Goal: Task Accomplishment & Management: Manage account settings

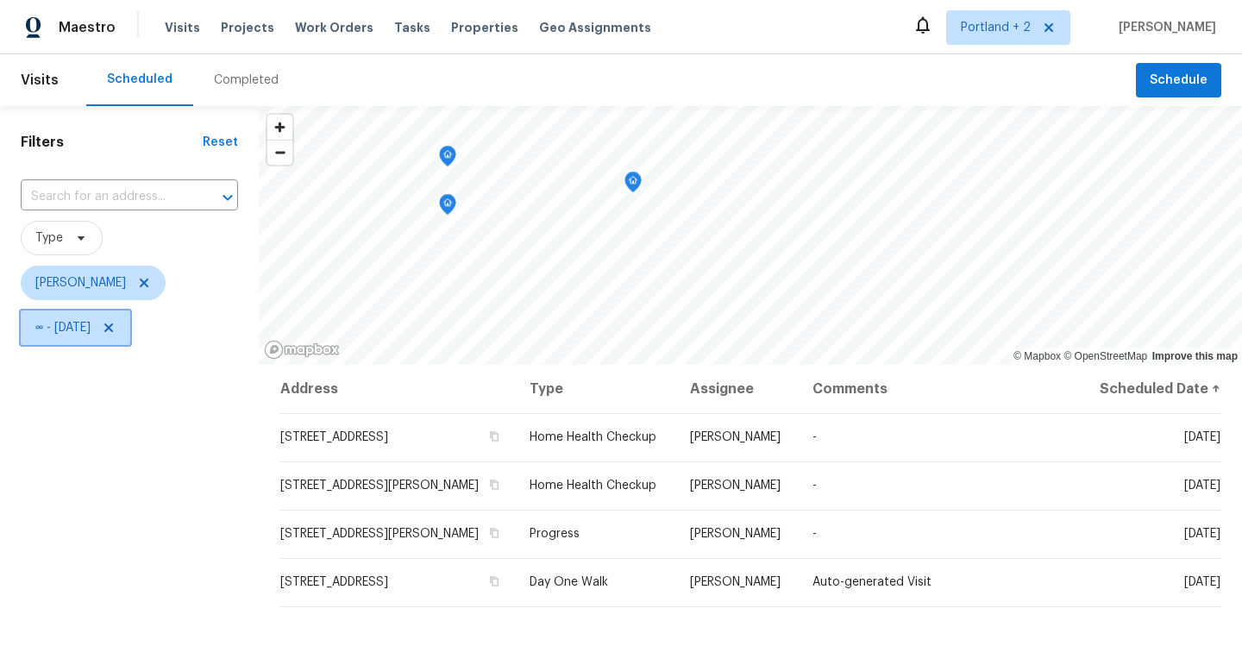
click at [116, 326] on icon at bounding box center [109, 328] width 14 height 14
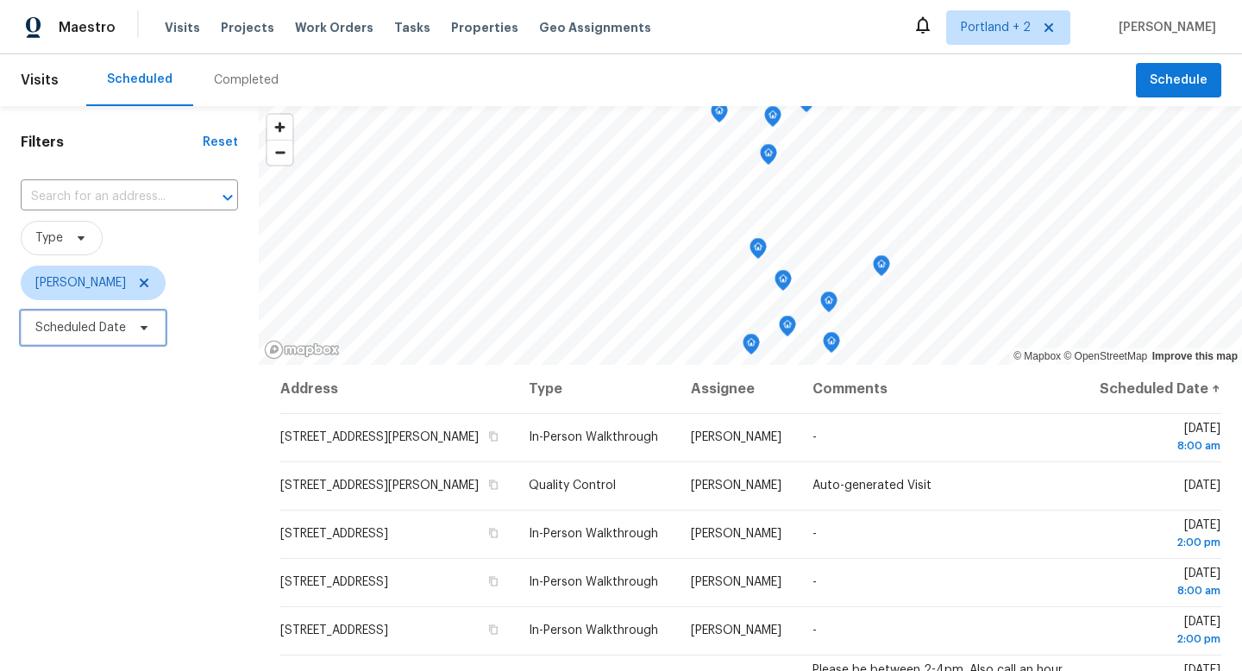
click at [146, 326] on icon at bounding box center [144, 328] width 7 height 4
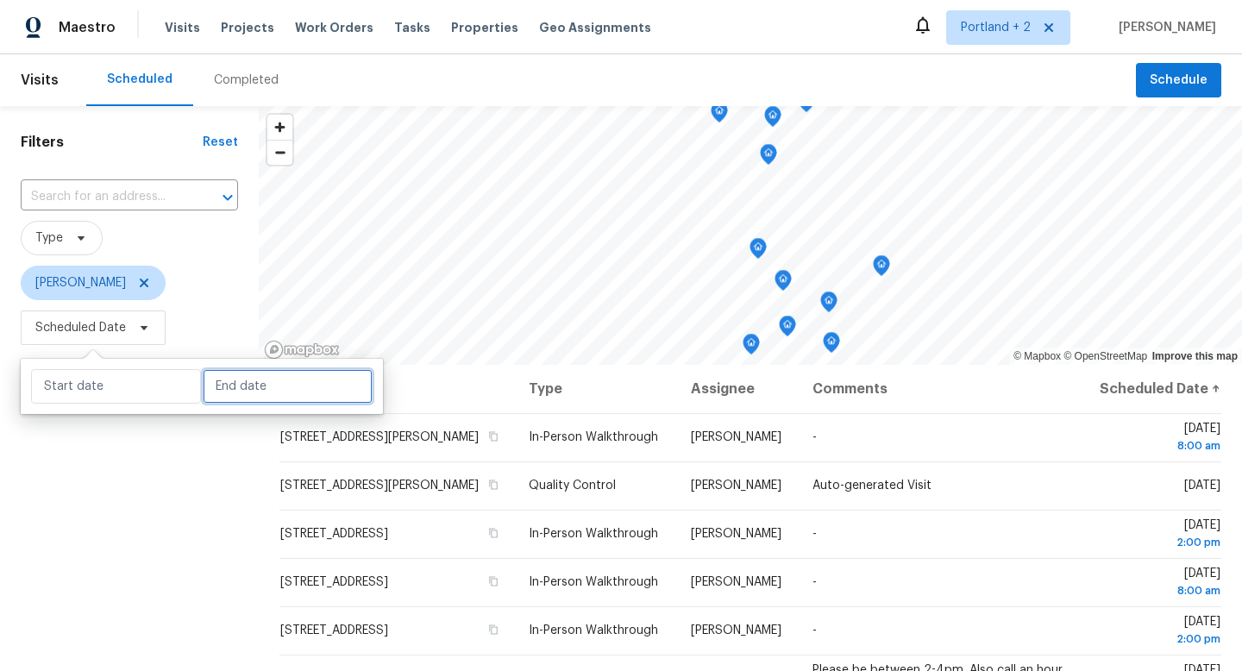
click at [244, 381] on input "text" at bounding box center [288, 386] width 170 height 34
select select "9"
select select "2025"
select select "10"
select select "2025"
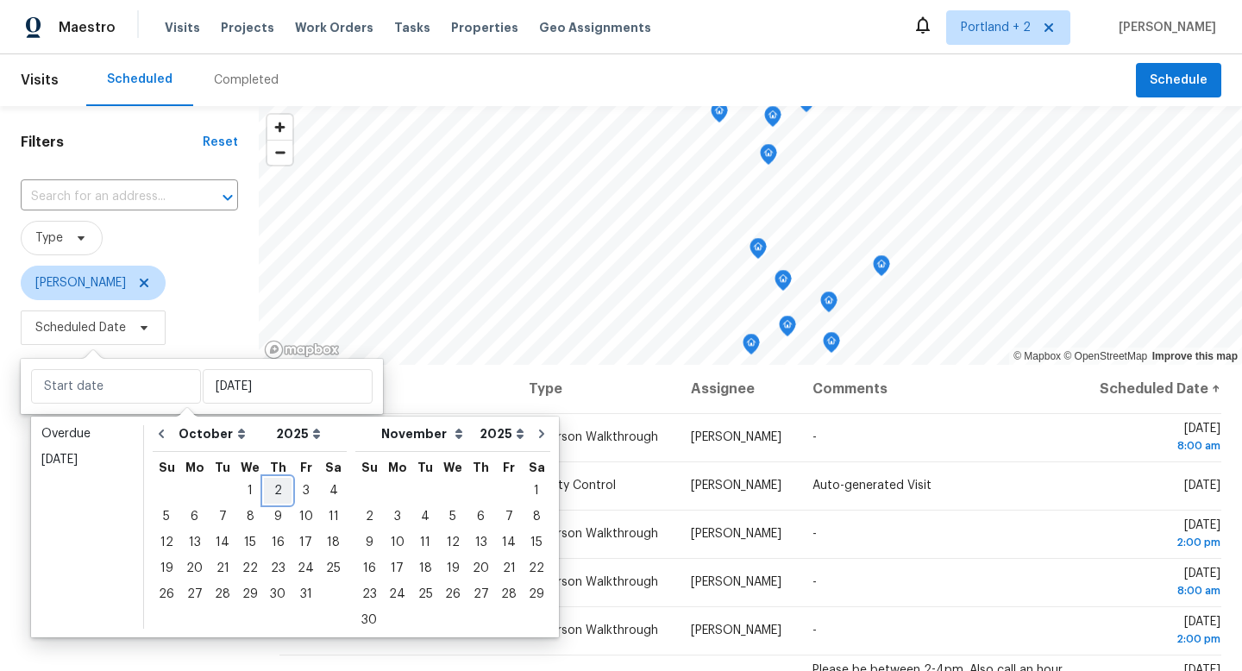
click at [277, 491] on div "2" at bounding box center [278, 491] width 28 height 24
type input "Thu, Oct 02"
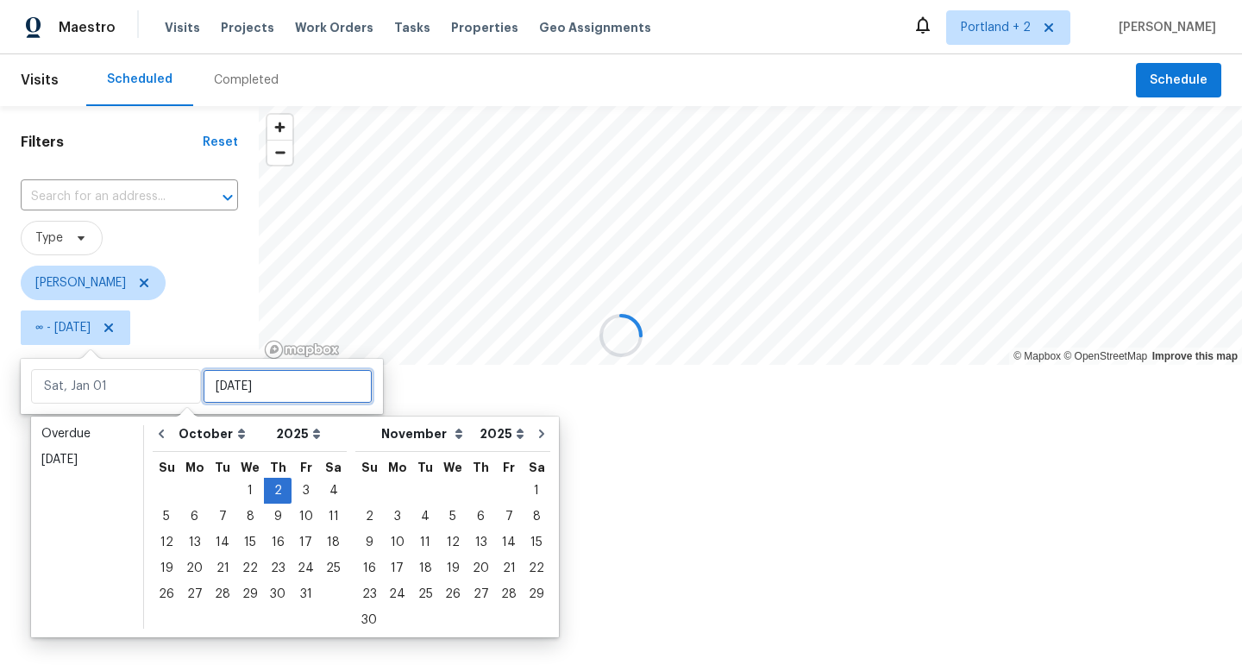
type input "Thu, Oct 02"
type input "Mon, Oct 27"
type input "Thu, Oct 02"
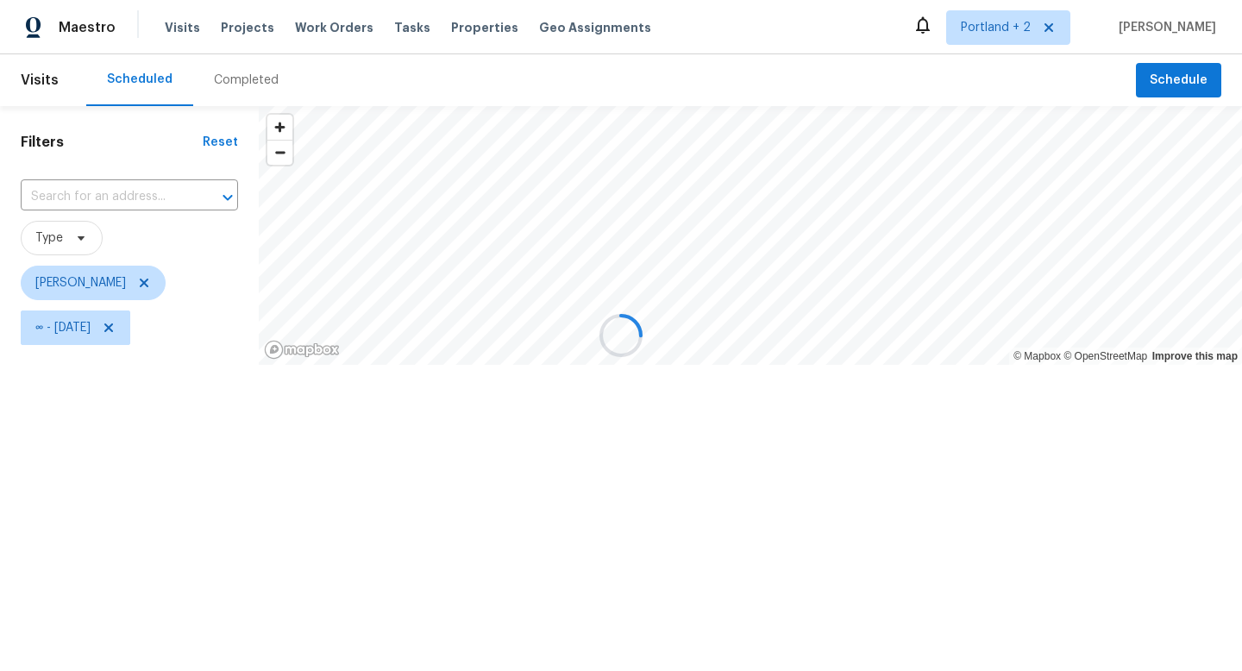
click at [114, 652] on div at bounding box center [621, 335] width 1242 height 671
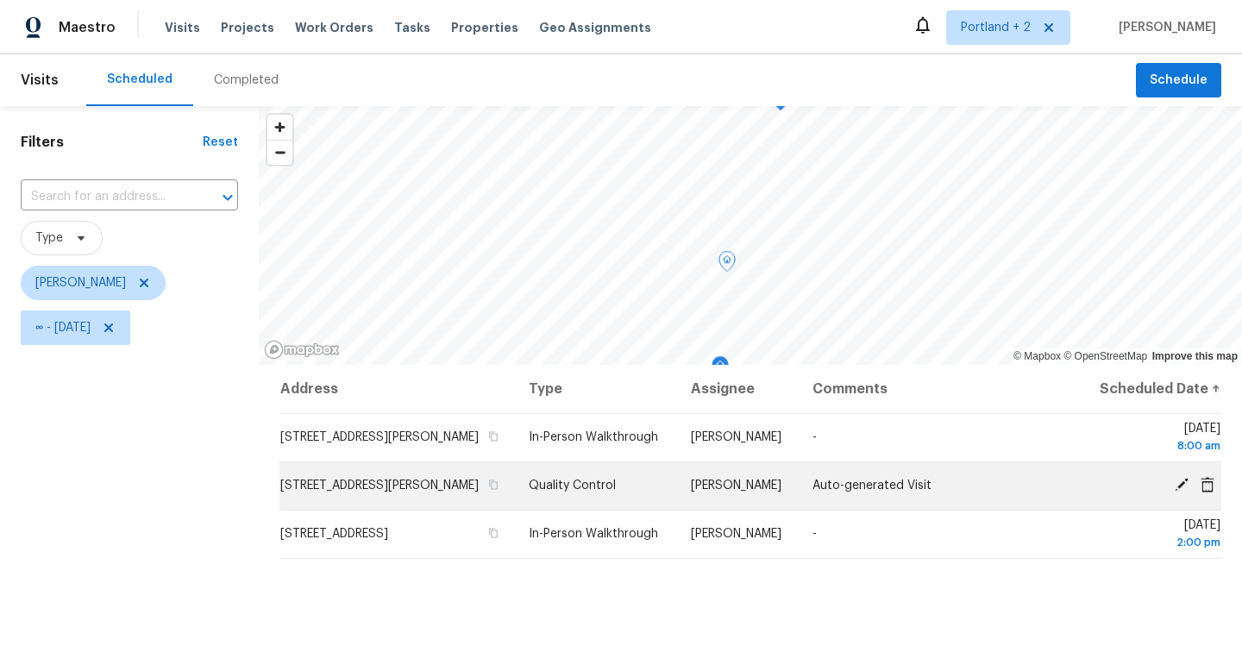
click at [1181, 491] on icon at bounding box center [1181, 485] width 14 height 14
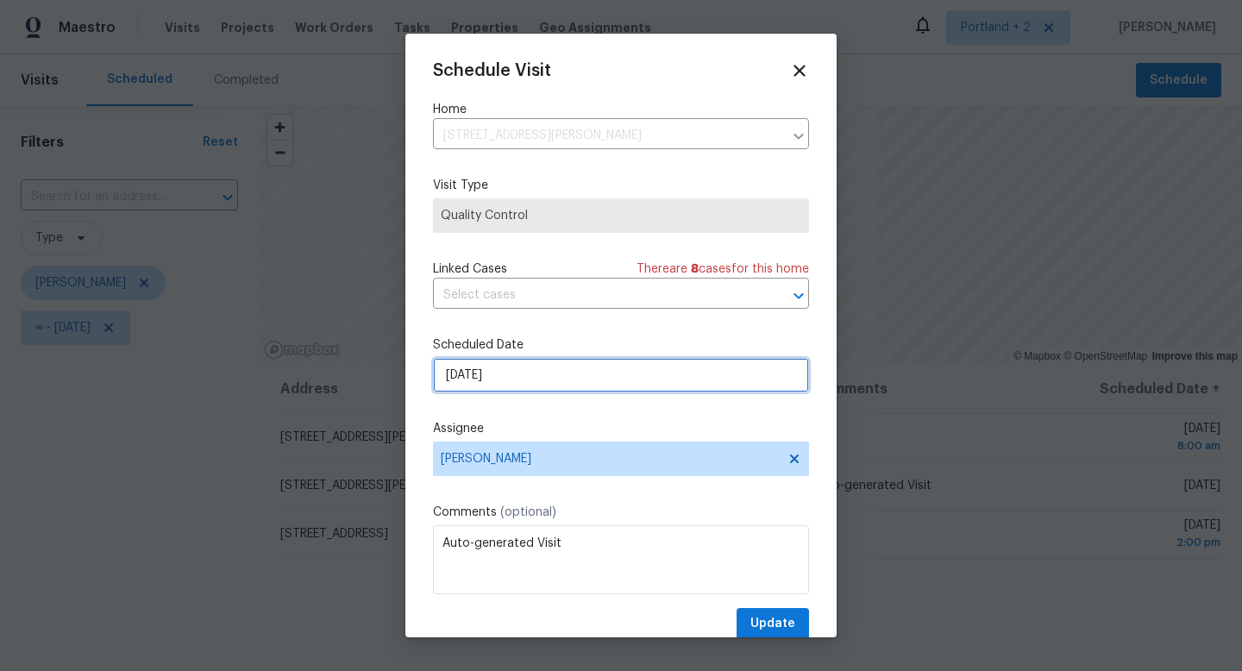
click at [624, 378] on input "10/2/2025" at bounding box center [621, 375] width 376 height 34
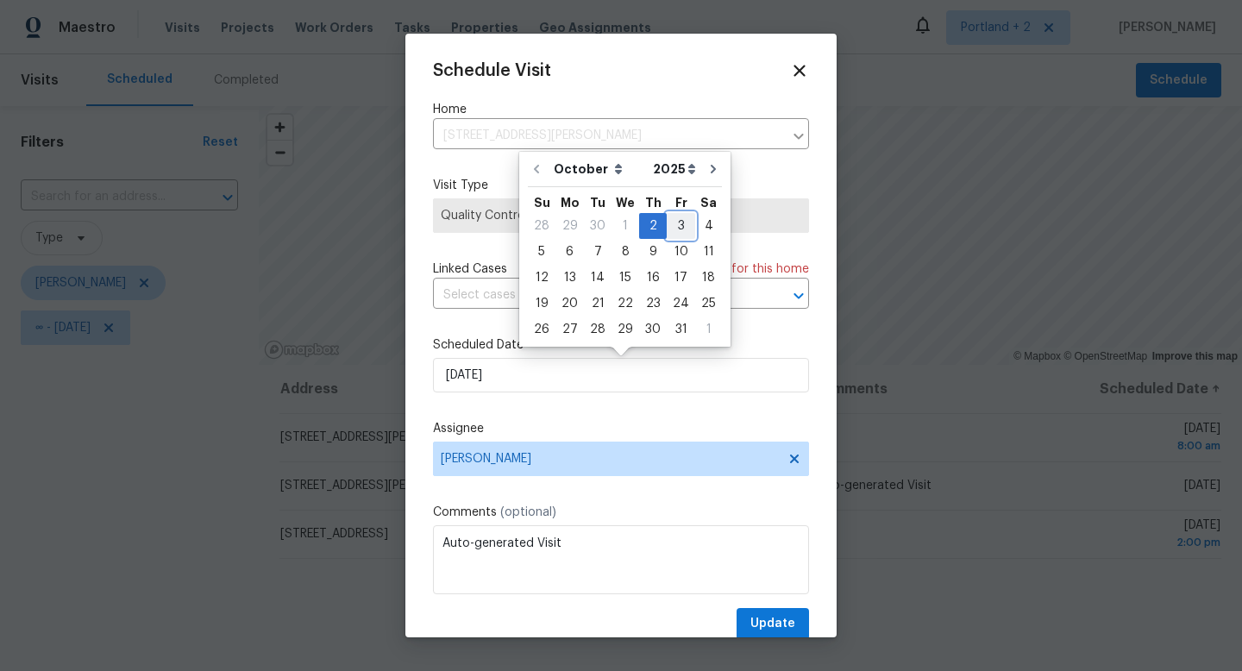
click at [680, 222] on div "3" at bounding box center [680, 226] width 28 height 24
type input "10/3/2025"
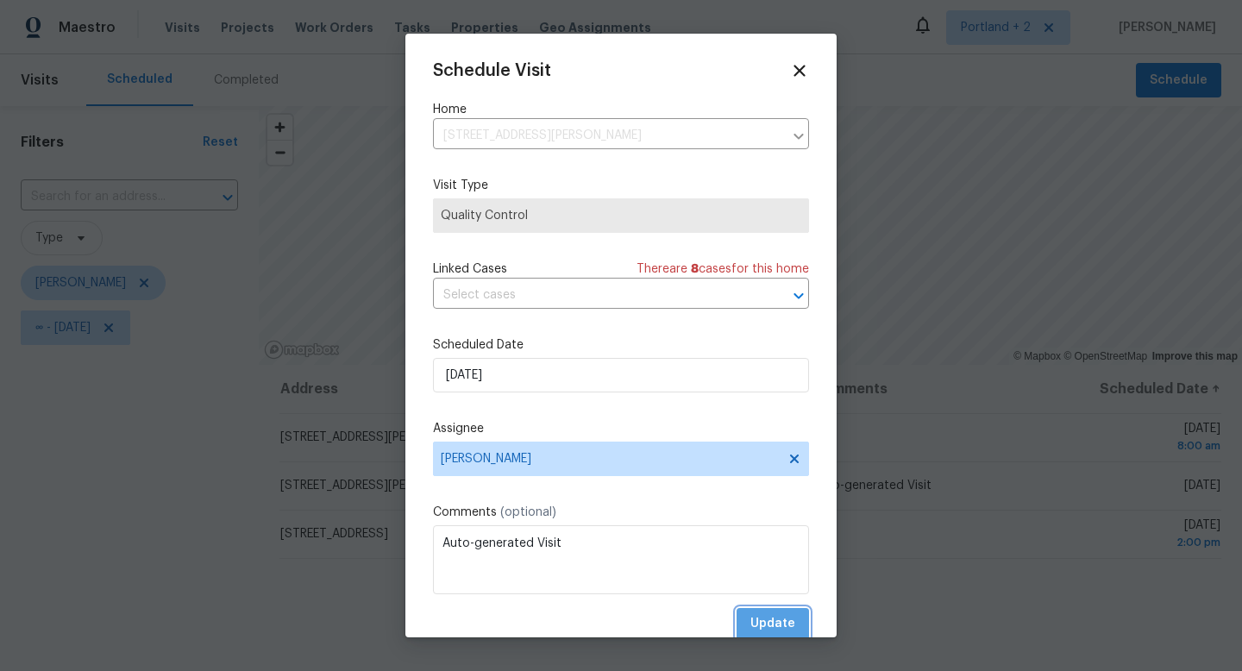
click at [792, 622] on span "Update" at bounding box center [772, 624] width 45 height 22
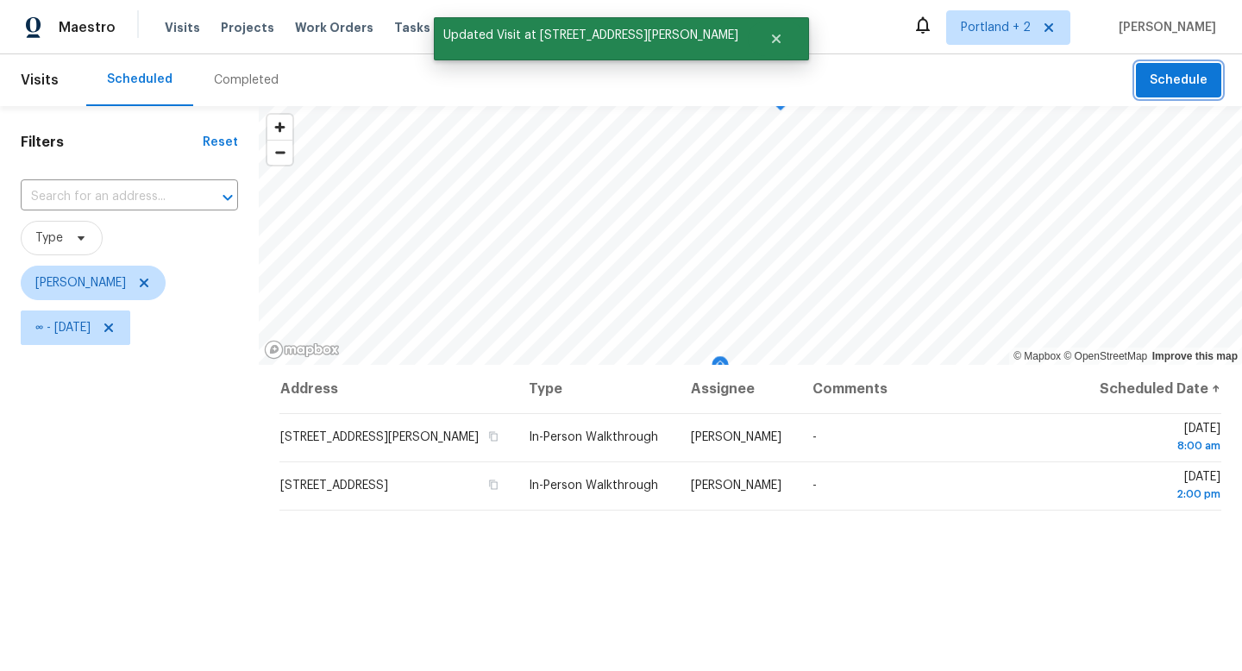
click at [1170, 70] on span "Schedule" at bounding box center [1178, 81] width 58 height 22
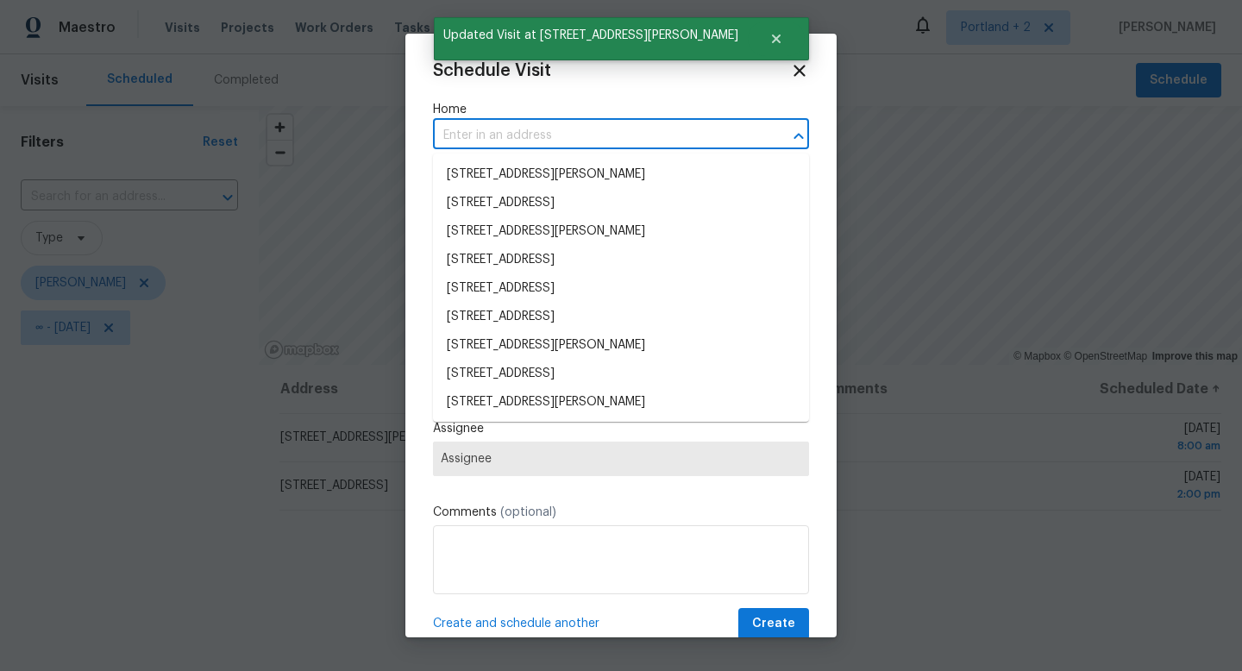
click at [557, 138] on input "text" at bounding box center [597, 135] width 328 height 27
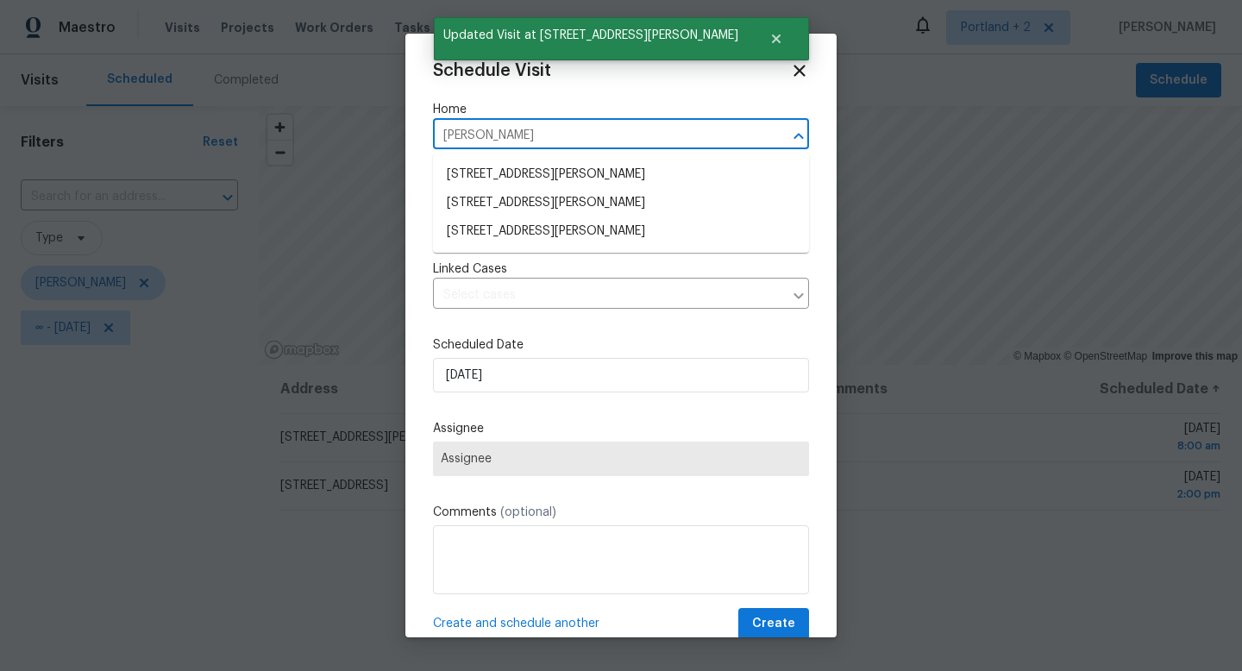
type input "sumner"
click at [536, 234] on li "5906 NE Sumner St, Portland, OR 97218" at bounding box center [621, 231] width 376 height 28
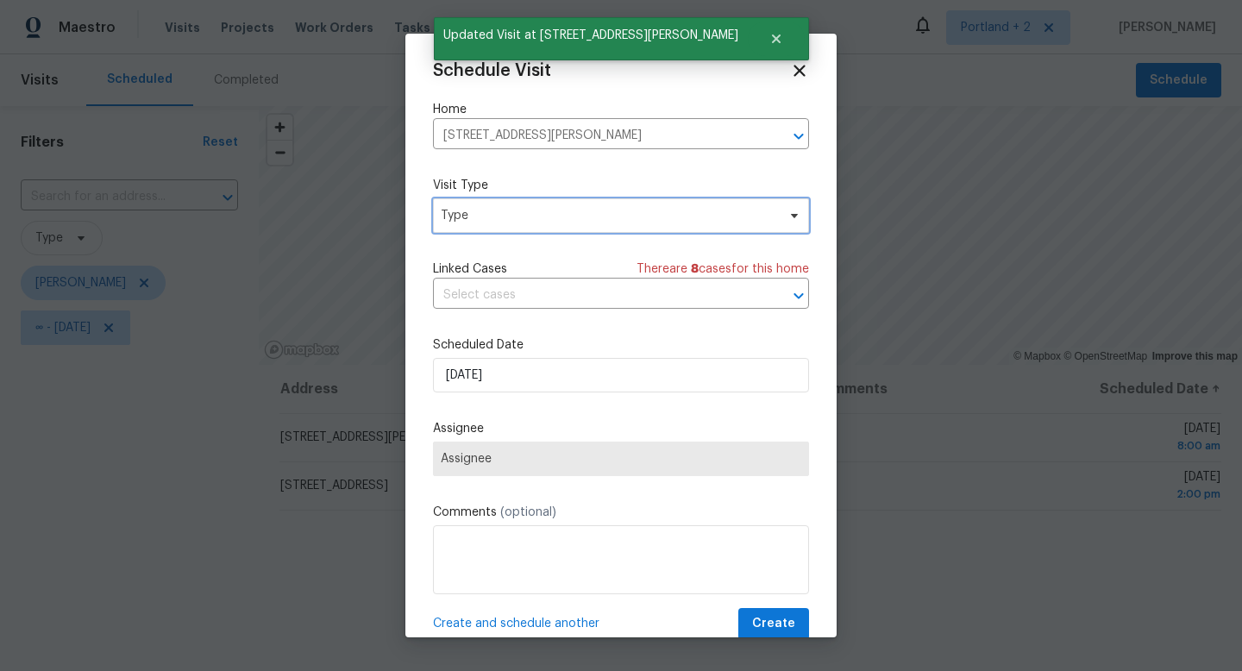
click at [530, 214] on span "Type" at bounding box center [608, 215] width 335 height 17
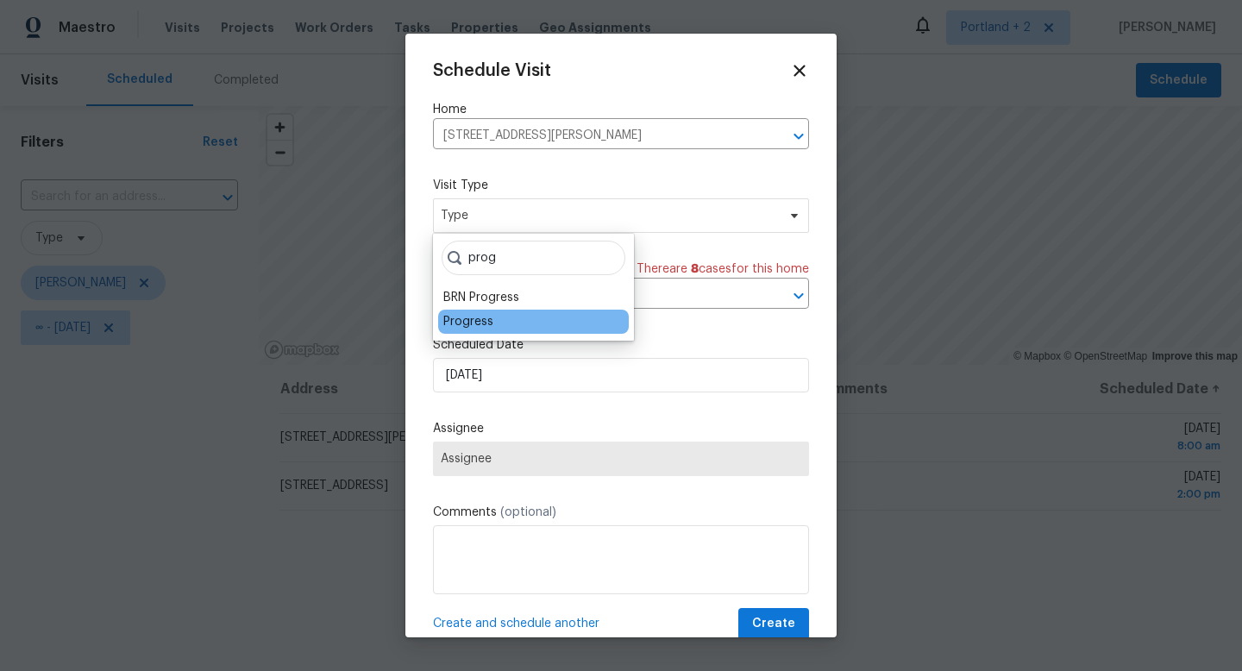
type input "prog"
click at [485, 320] on div "Progress" at bounding box center [468, 321] width 50 height 17
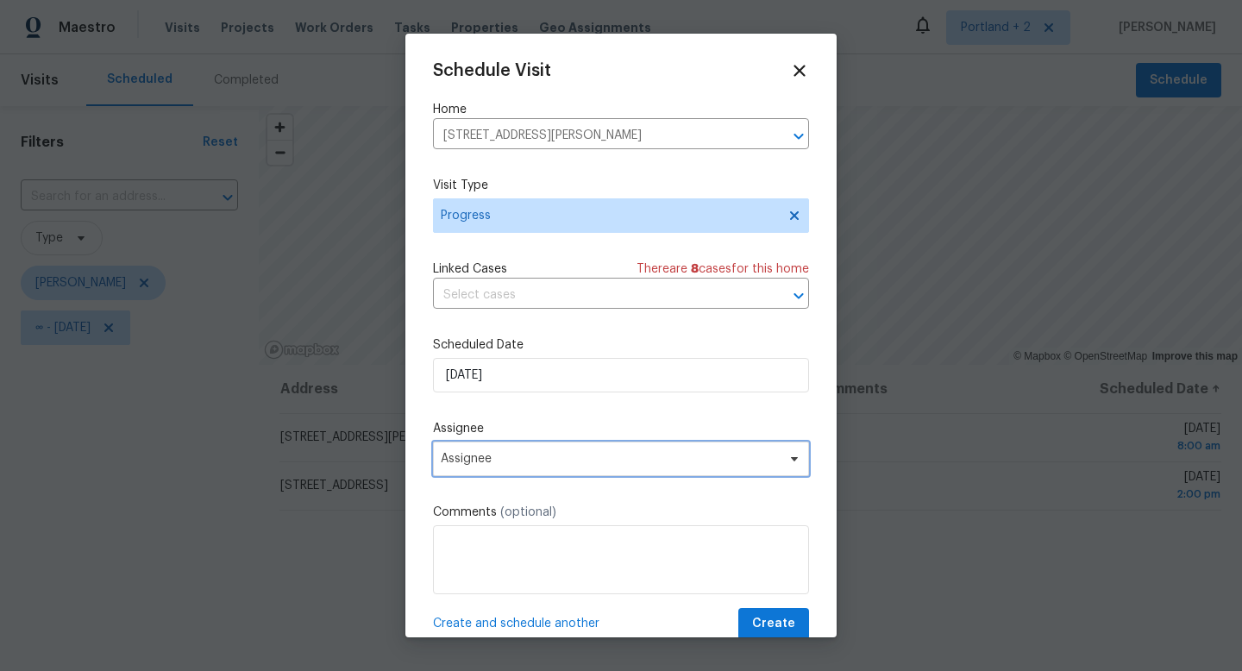
click at [495, 454] on span "Assignee" at bounding box center [610, 459] width 338 height 14
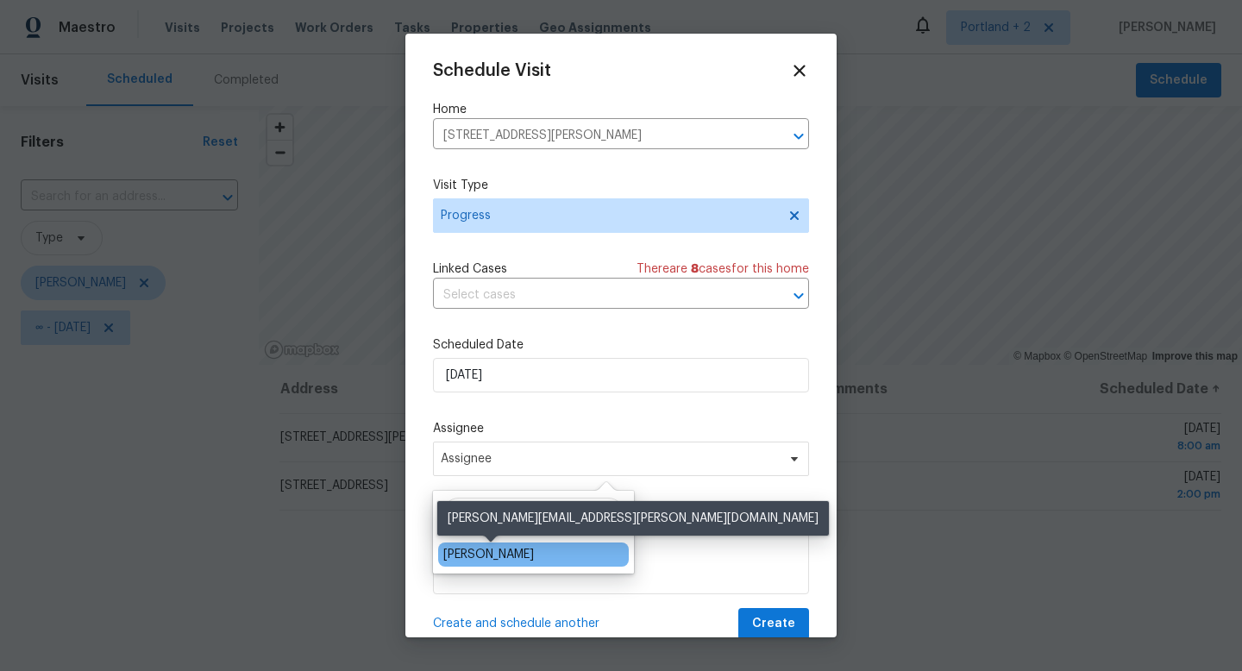
type input "kare"
click at [496, 554] on div "[PERSON_NAME]" at bounding box center [488, 554] width 91 height 17
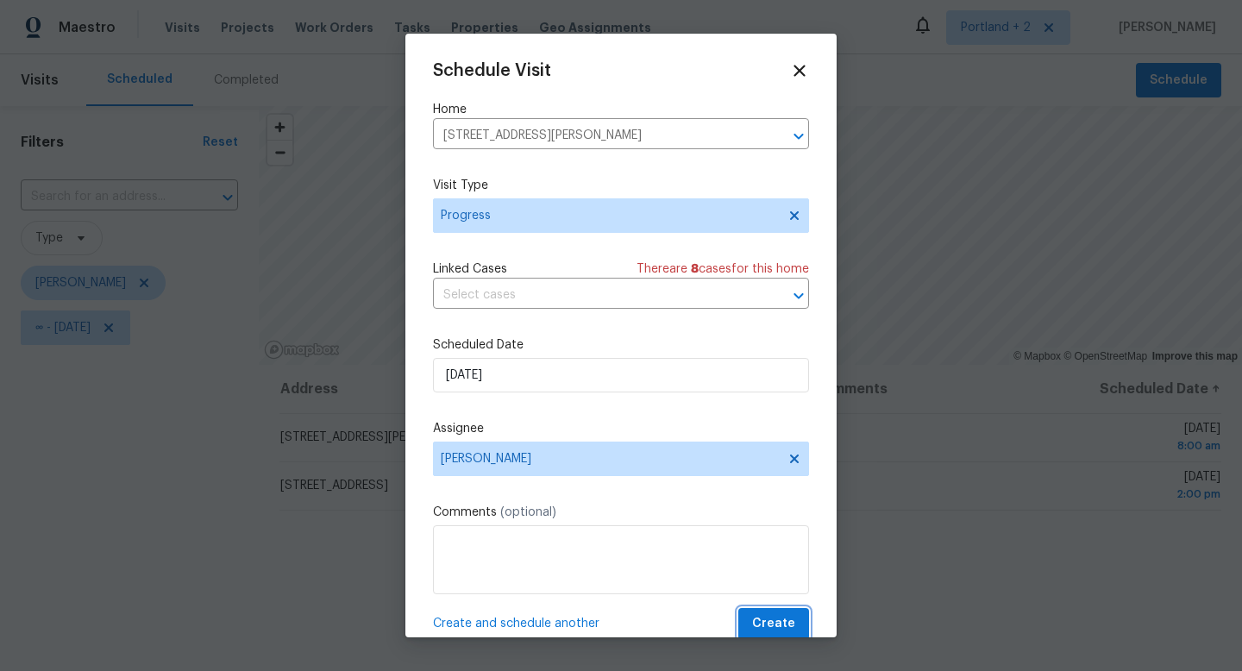
click at [780, 619] on span "Create" at bounding box center [773, 624] width 43 height 22
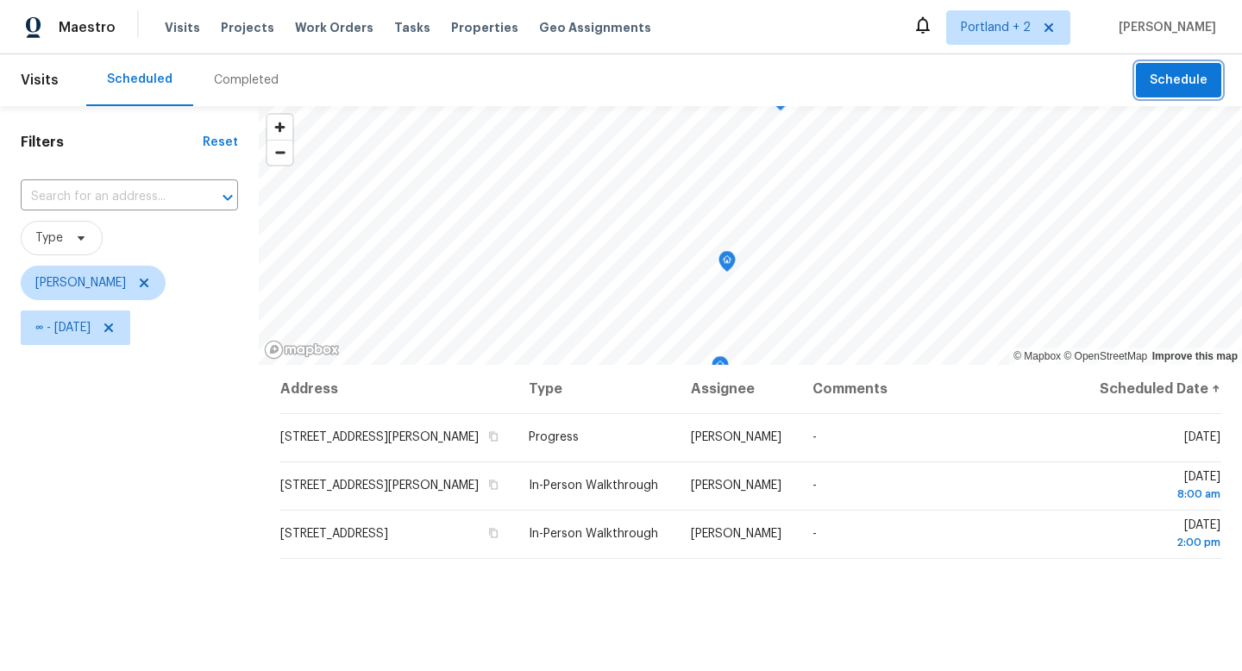
click at [1181, 71] on span "Schedule" at bounding box center [1178, 81] width 58 height 22
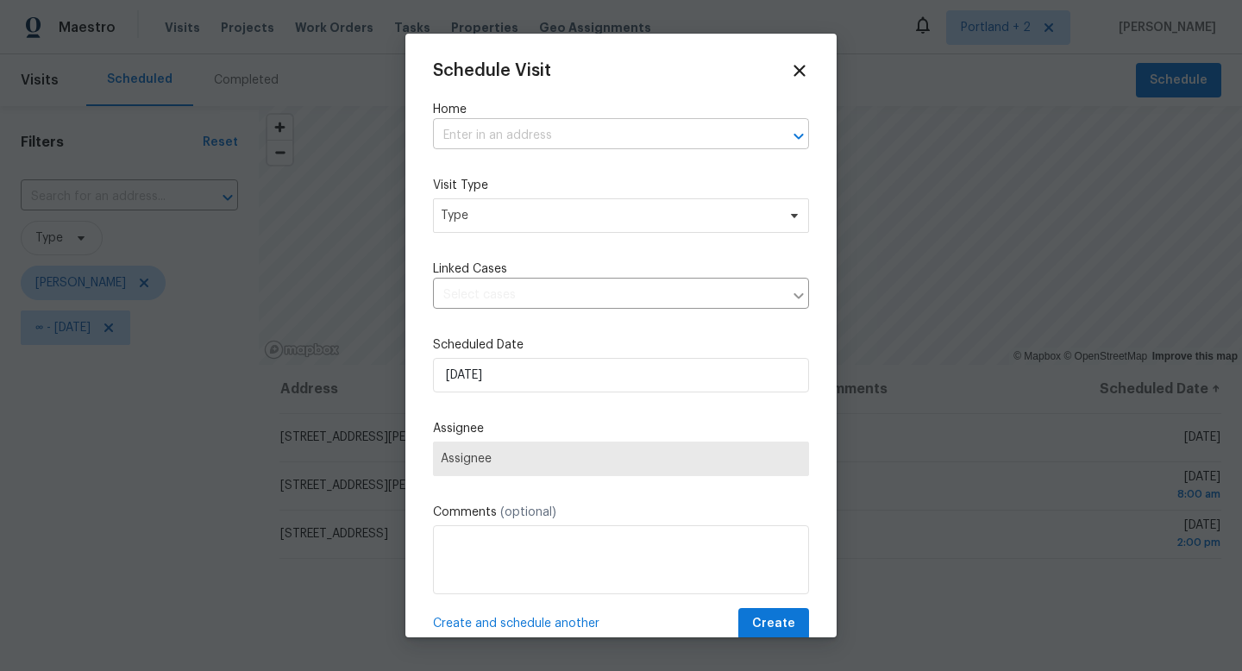
click at [525, 139] on input "text" at bounding box center [597, 135] width 328 height 27
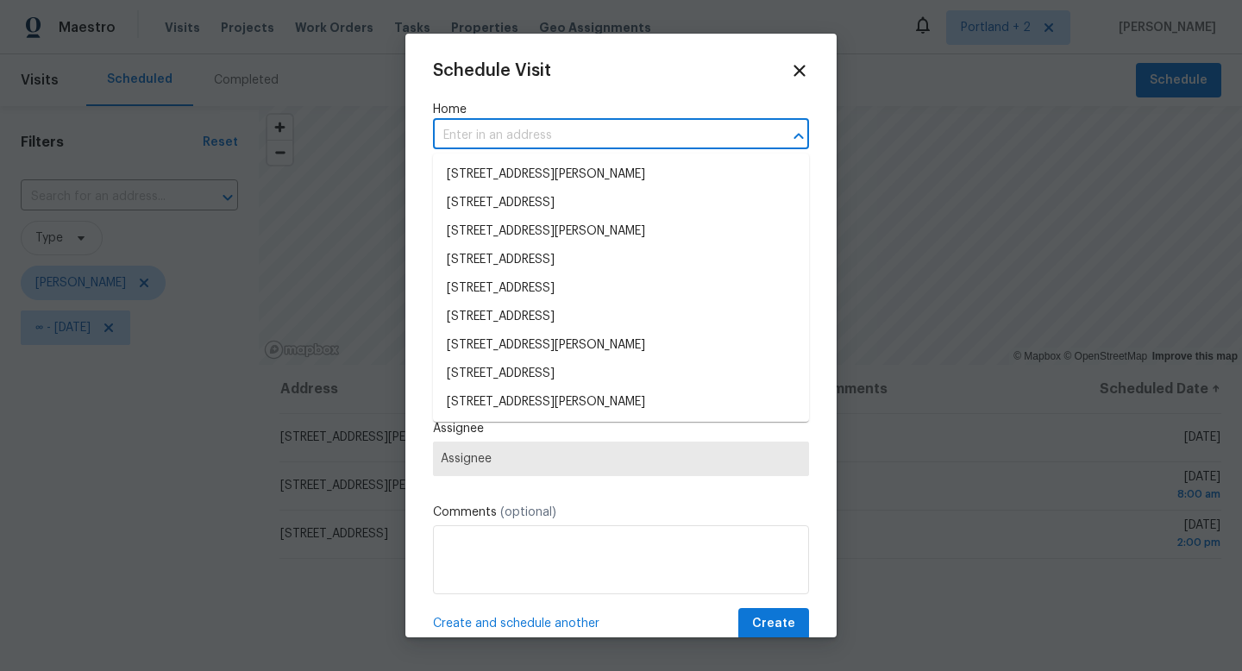
paste input "4736 SE 99th Ave Portland OR 97266"
type input "4736 SE 99th Ave Portland OR 97266"
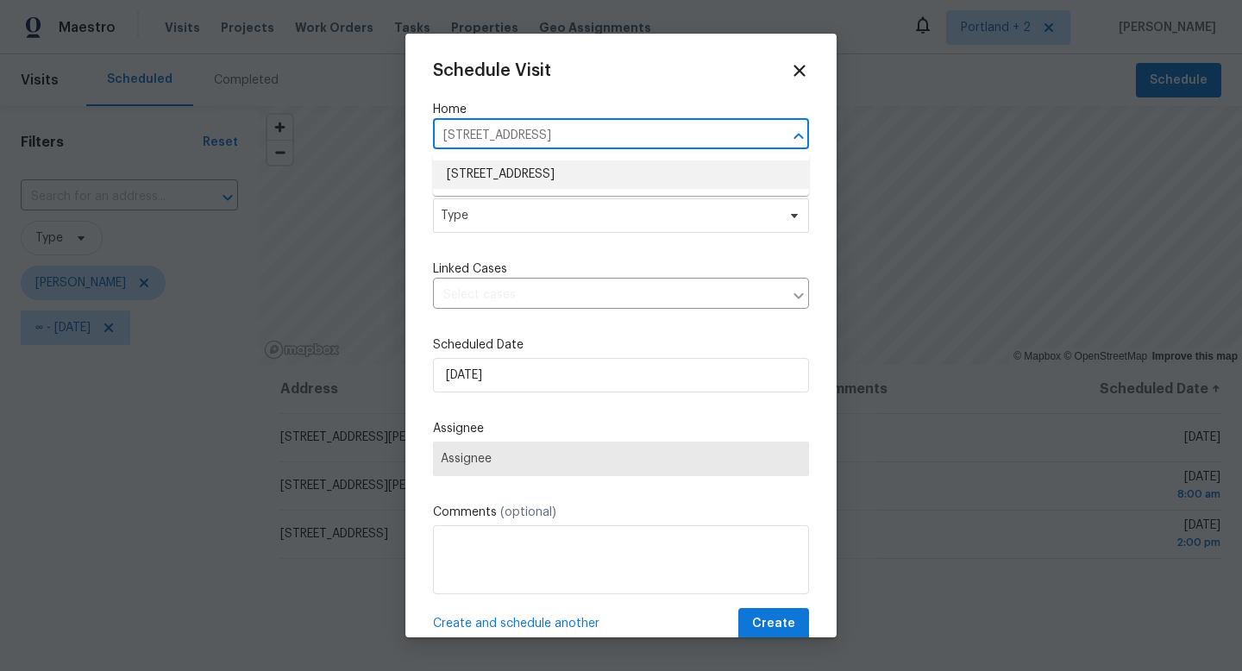
click at [522, 178] on li "4736 SE 99th Ave, Portland, OR 97266" at bounding box center [621, 174] width 376 height 28
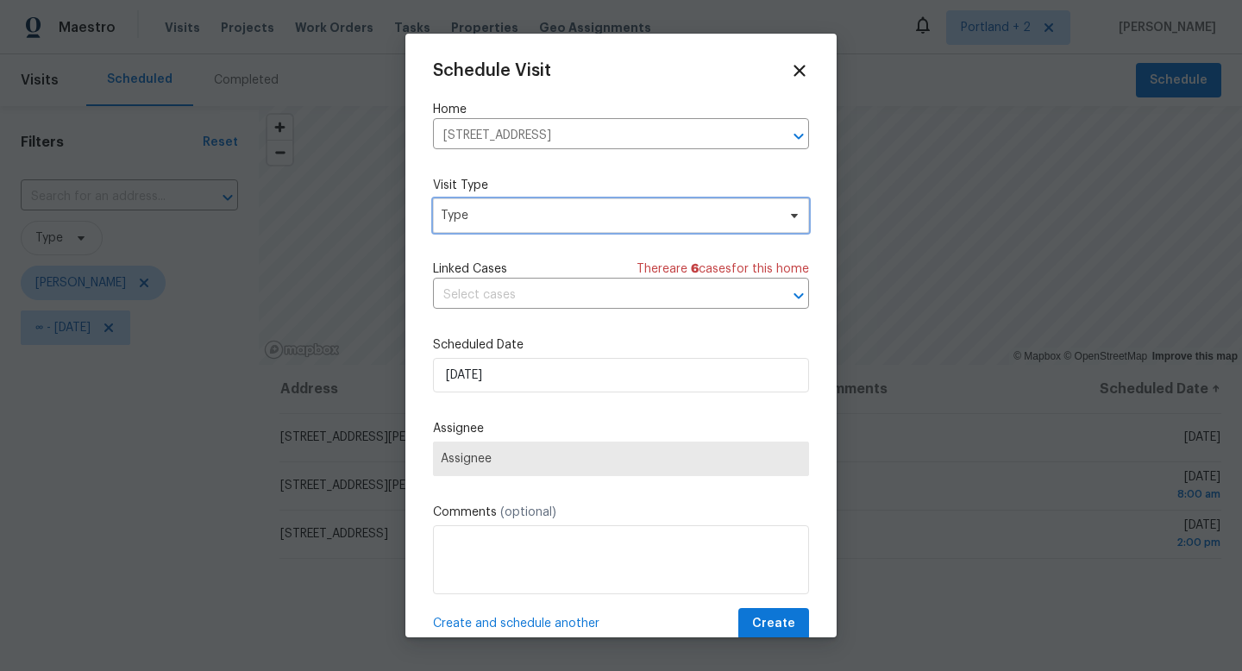
click at [508, 222] on span "Type" at bounding box center [608, 215] width 335 height 17
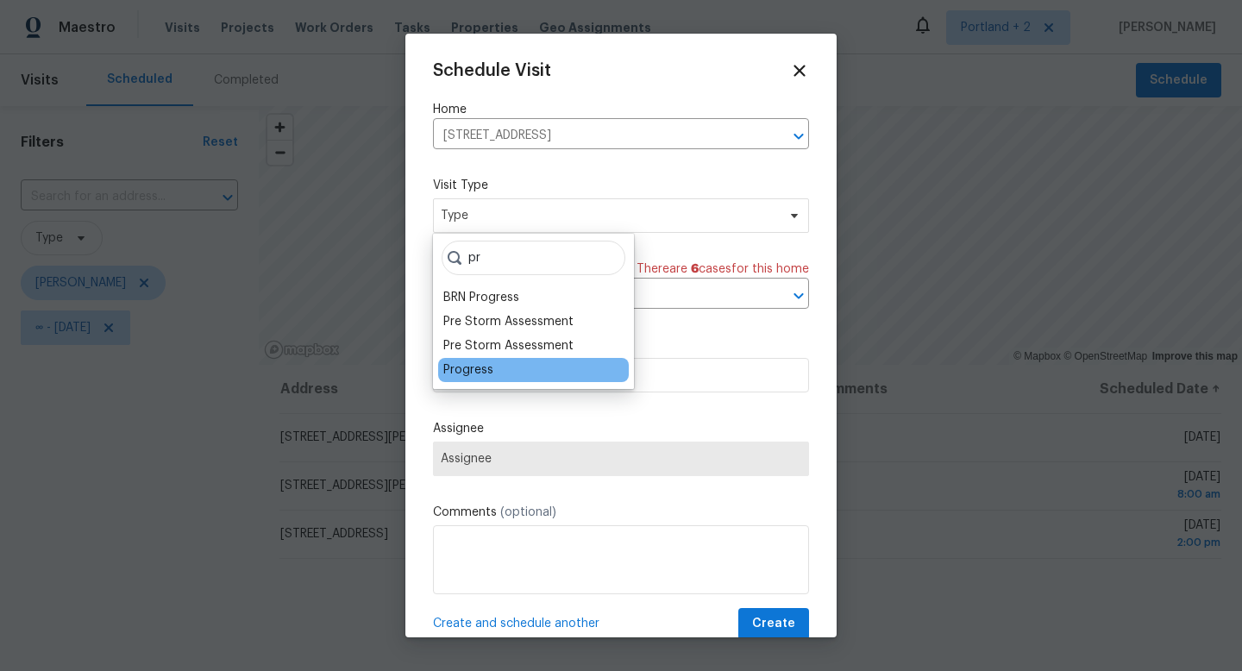
type input "pr"
click at [481, 364] on div "Progress" at bounding box center [468, 369] width 50 height 17
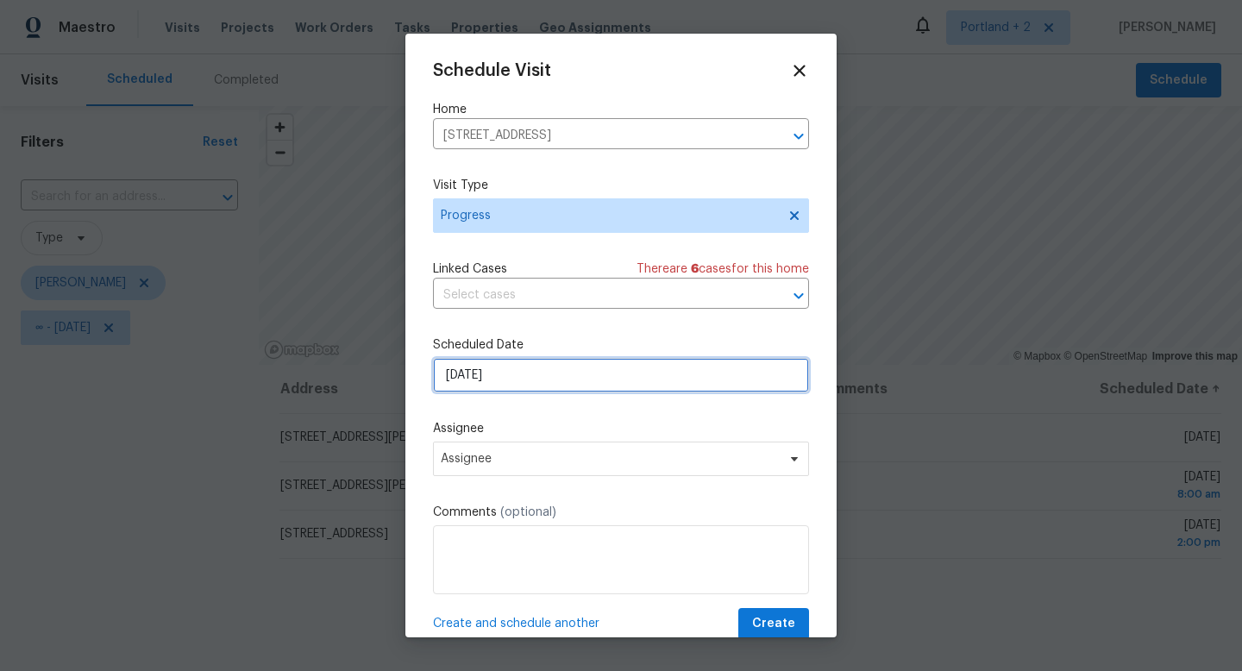
click at [505, 373] on input "10/2/2025" at bounding box center [621, 375] width 376 height 34
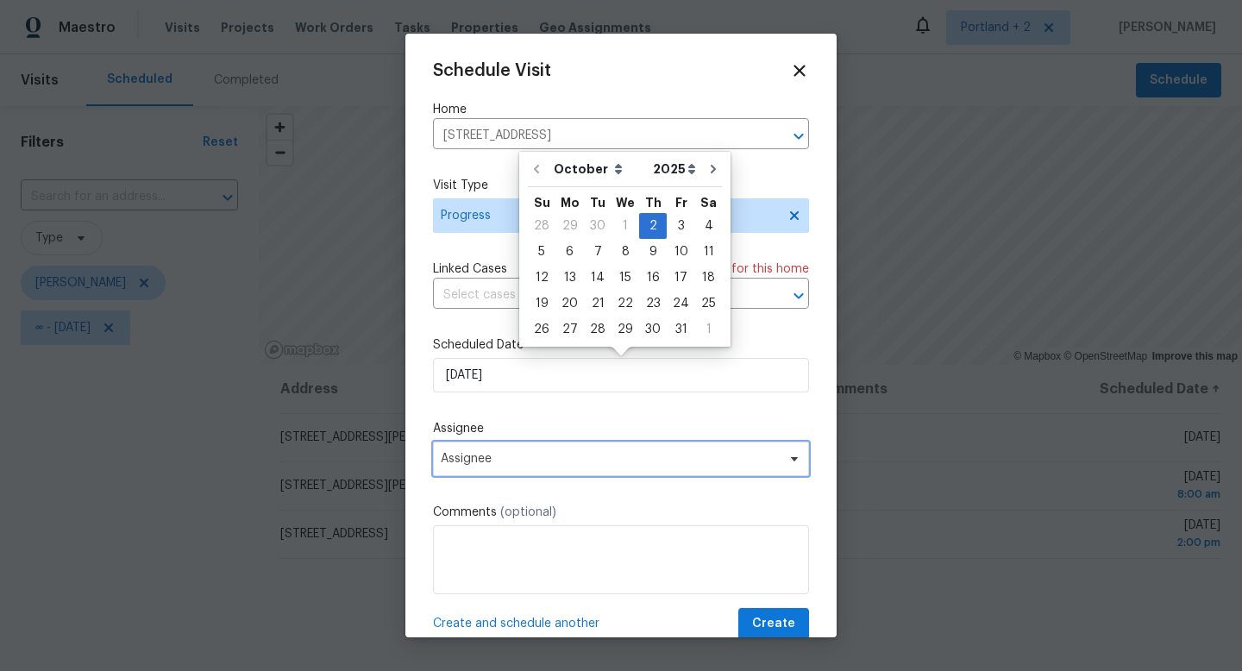
click at [553, 455] on span "Assignee" at bounding box center [610, 459] width 338 height 14
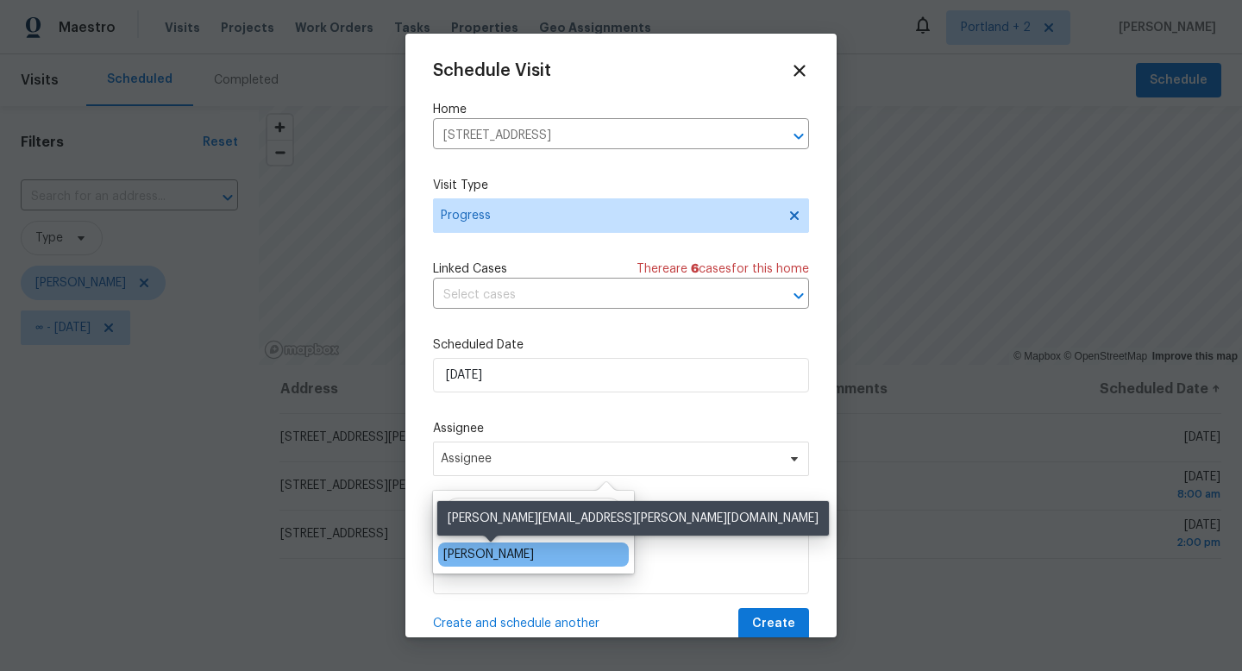
type input "kare"
click at [499, 549] on div "[PERSON_NAME]" at bounding box center [488, 554] width 91 height 17
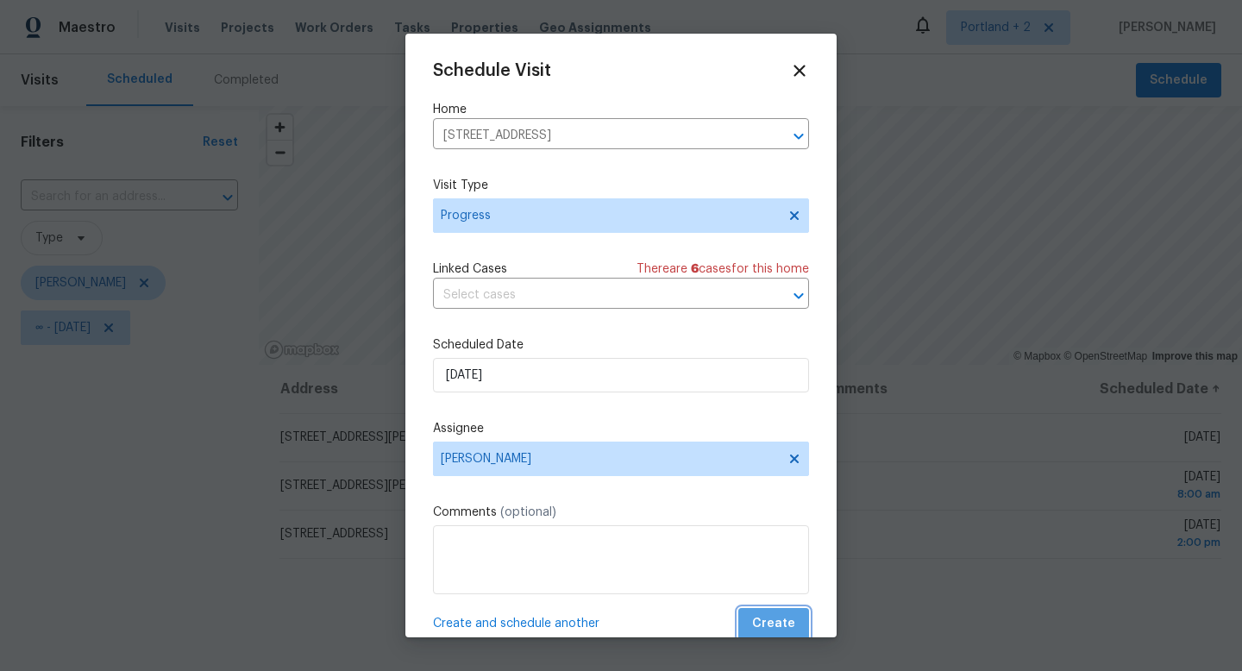
click at [777, 626] on span "Create" at bounding box center [773, 624] width 43 height 22
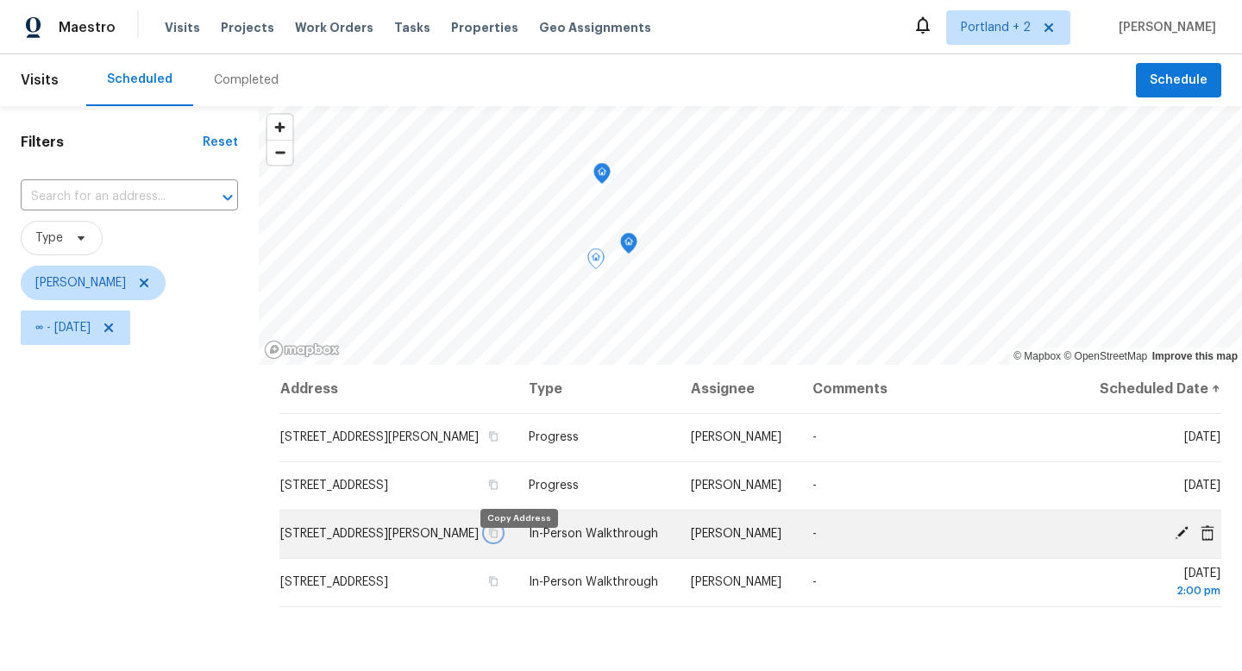
click at [498, 538] on icon "button" at bounding box center [494, 533] width 9 height 9
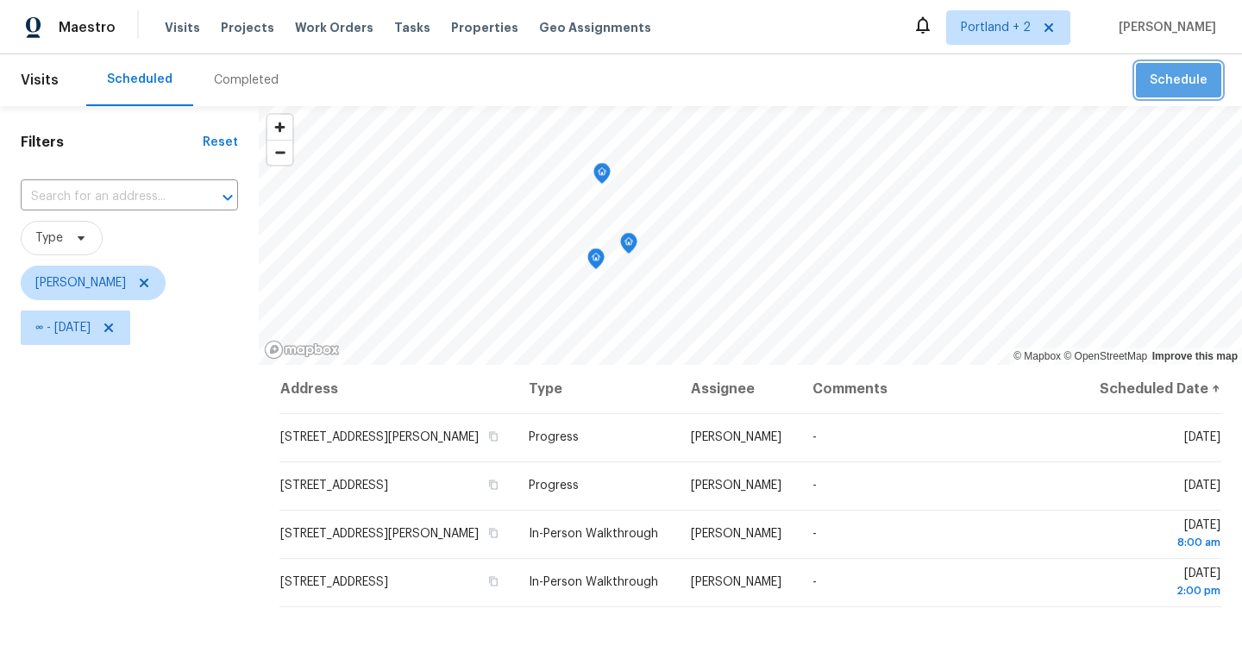
click at [1187, 70] on span "Schedule" at bounding box center [1178, 81] width 58 height 22
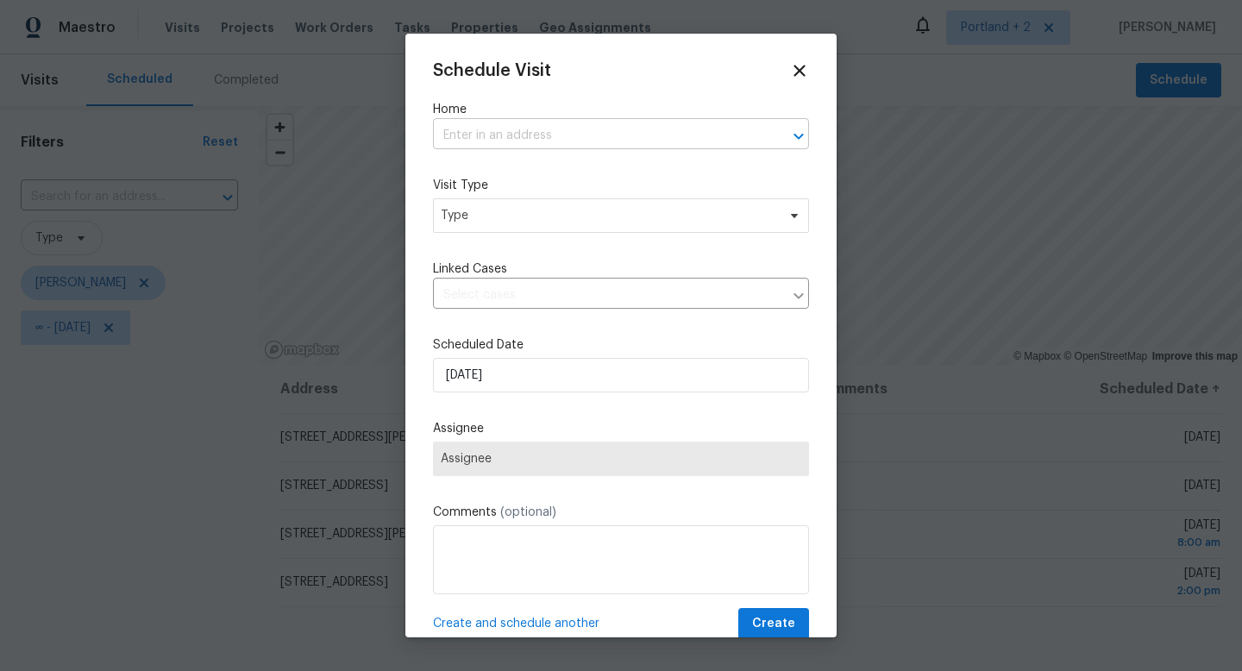
click at [668, 128] on input "text" at bounding box center [597, 135] width 328 height 27
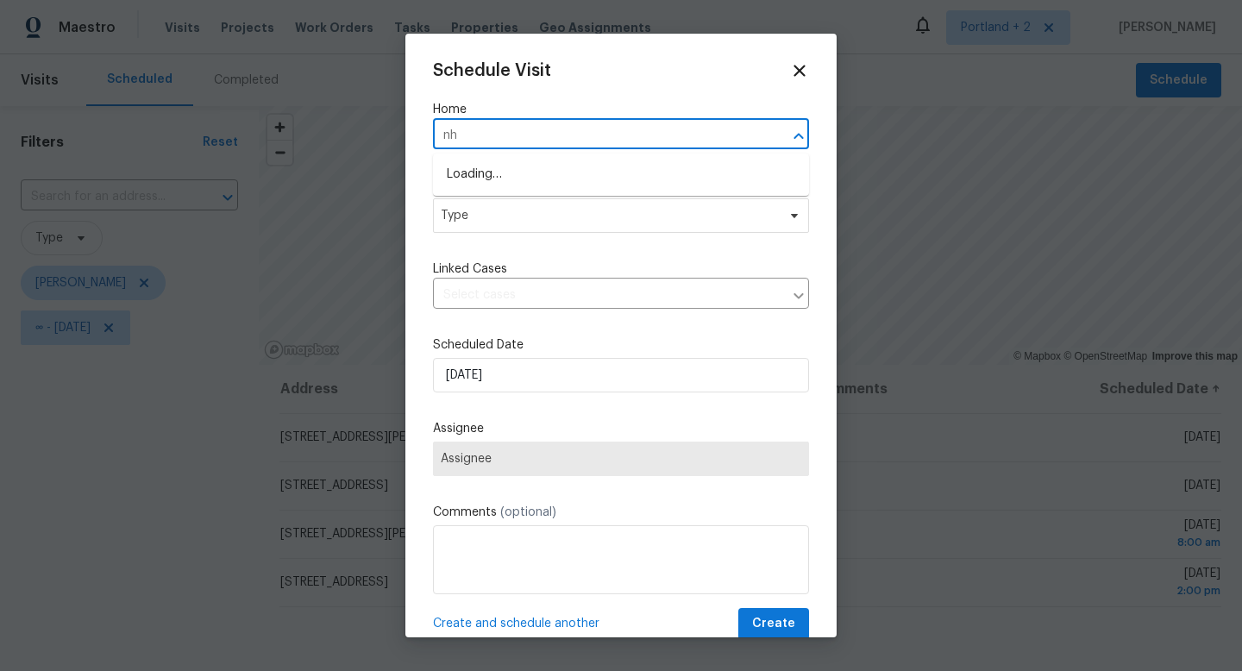
type input "n"
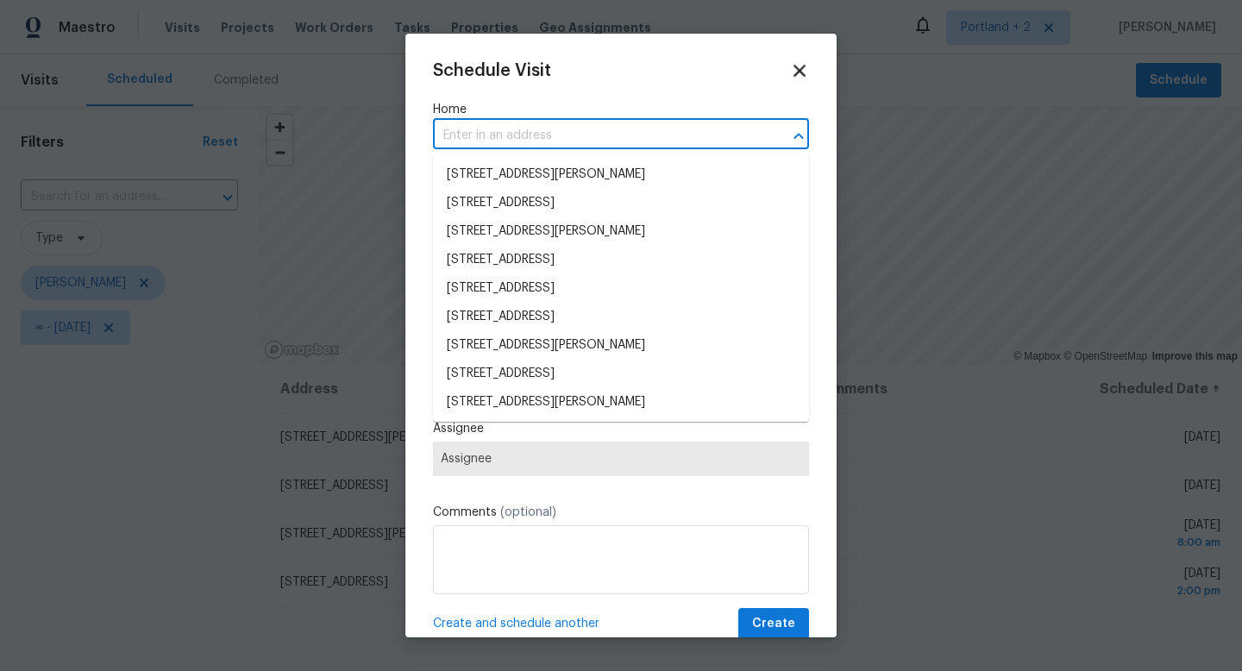
click at [798, 69] on icon at bounding box center [799, 71] width 12 height 12
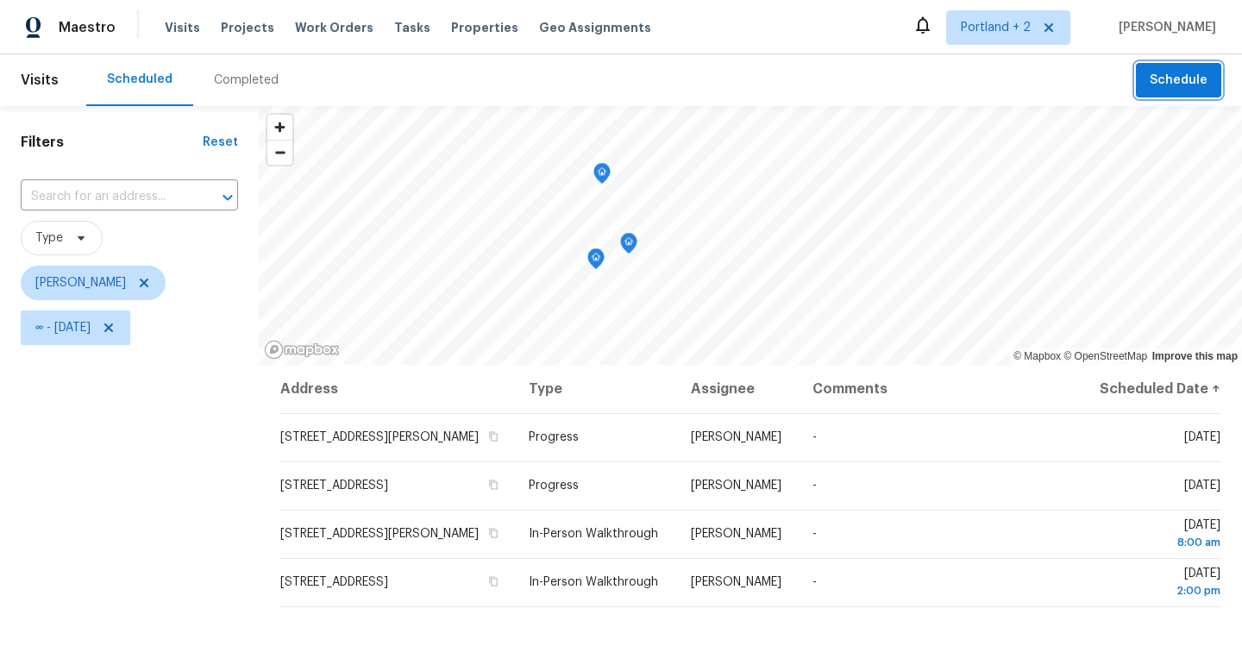
click at [1153, 79] on span "Schedule" at bounding box center [1178, 81] width 58 height 22
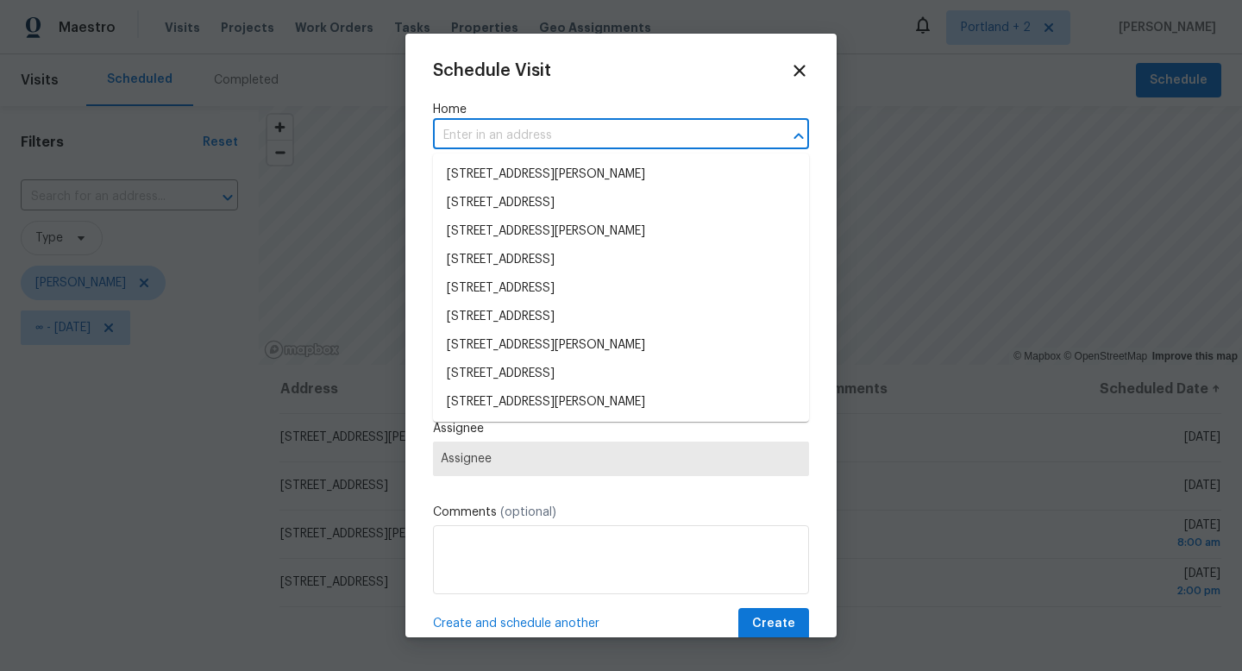
click at [485, 147] on input "text" at bounding box center [597, 135] width 328 height 27
paste input "11574 SE Ross Rd Happy Valley OR 97086"
type input "11574 SE Ross Rd Happy Valley OR 97086"
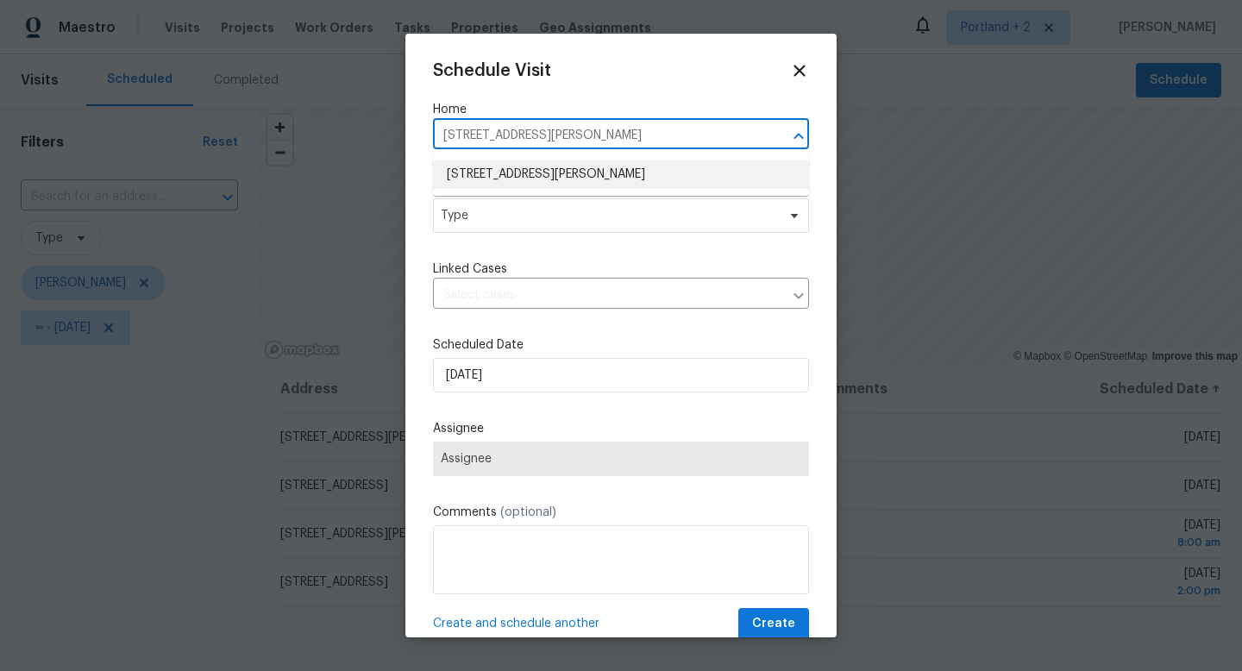
click at [499, 174] on li "11574 SE Ross Rd, Happy Valley, OR 97086" at bounding box center [621, 174] width 376 height 28
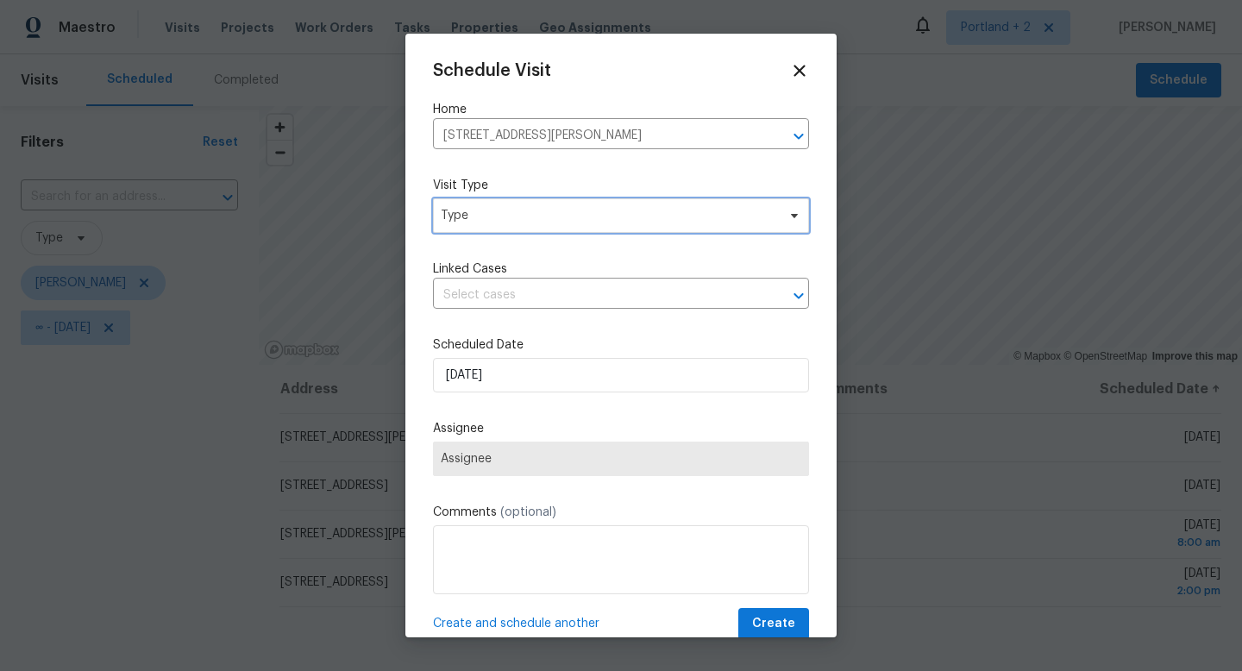
click at [495, 219] on span "Type" at bounding box center [608, 215] width 335 height 17
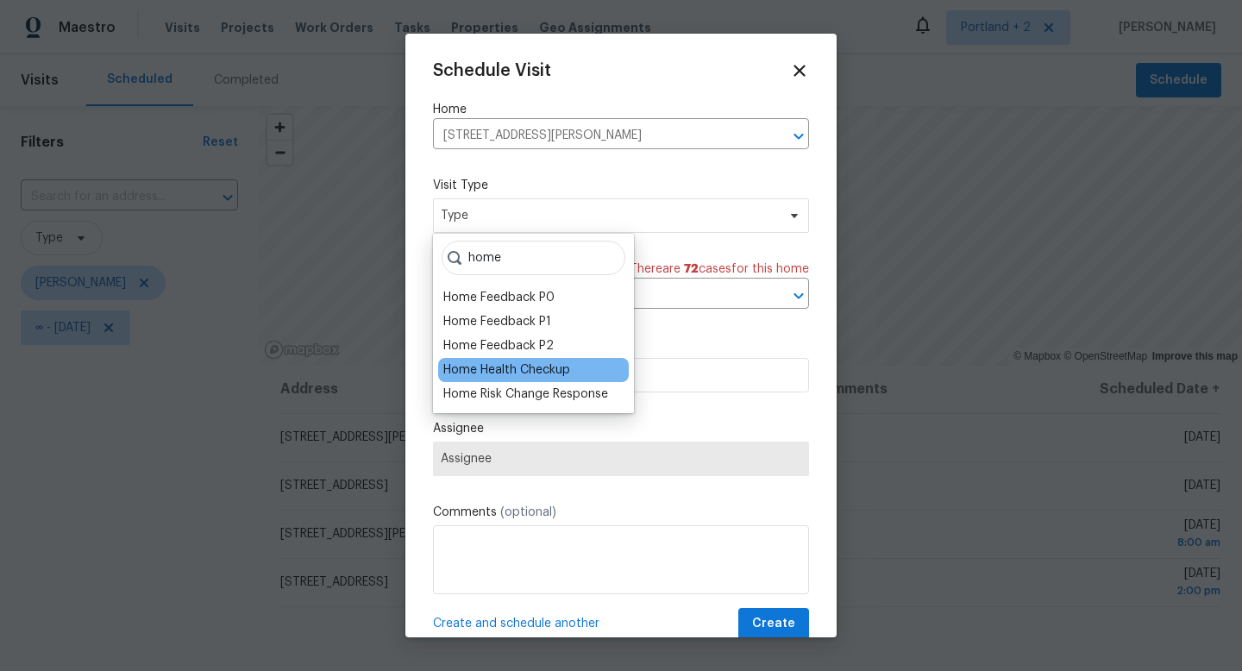
type input "home"
click at [513, 366] on div "Home Health Checkup" at bounding box center [506, 369] width 127 height 17
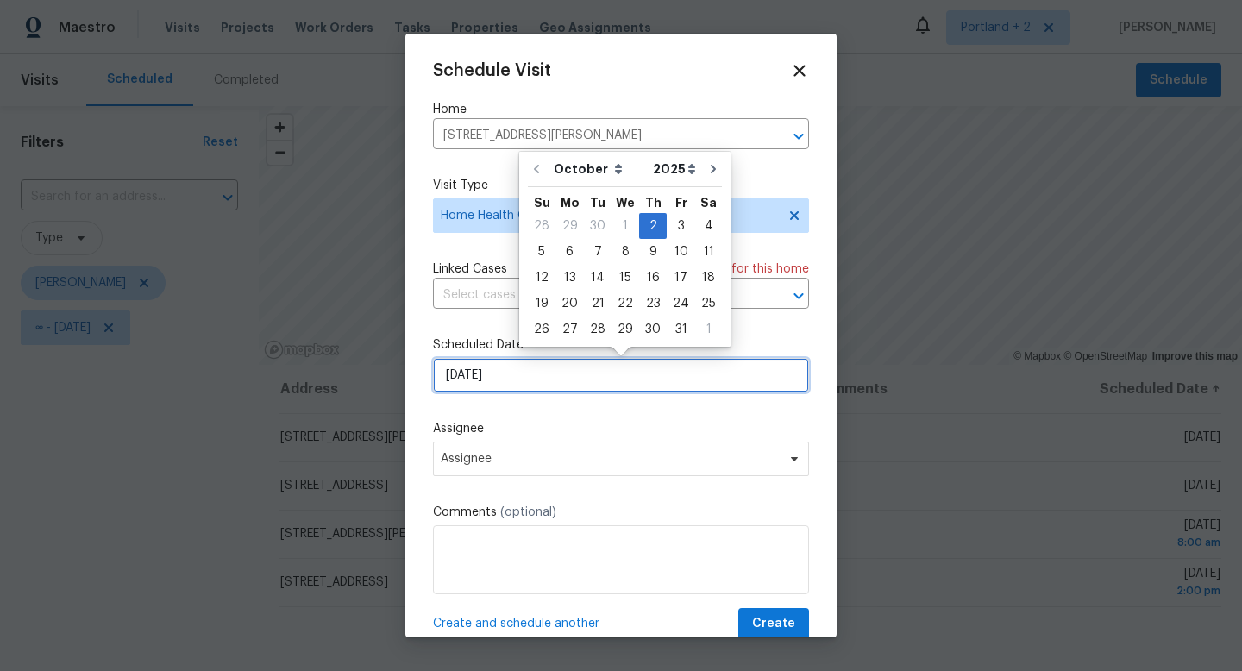
click at [516, 385] on input "10/2/2025" at bounding box center [621, 375] width 376 height 34
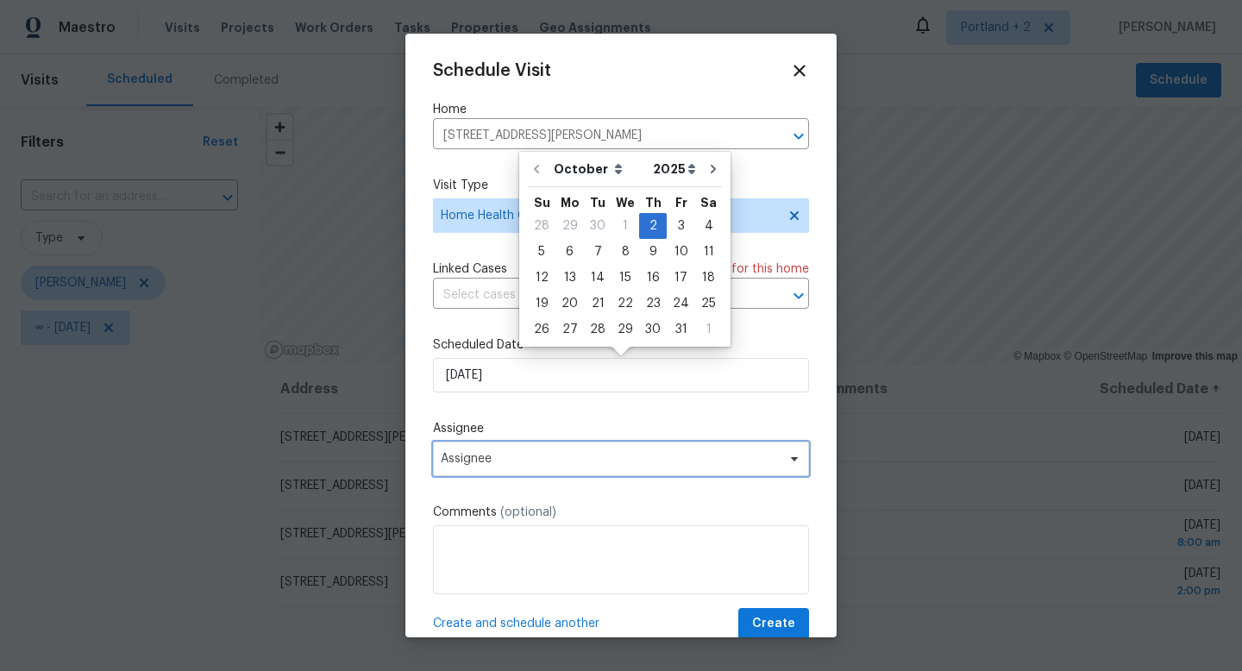
click at [515, 465] on span "Assignee" at bounding box center [610, 459] width 338 height 14
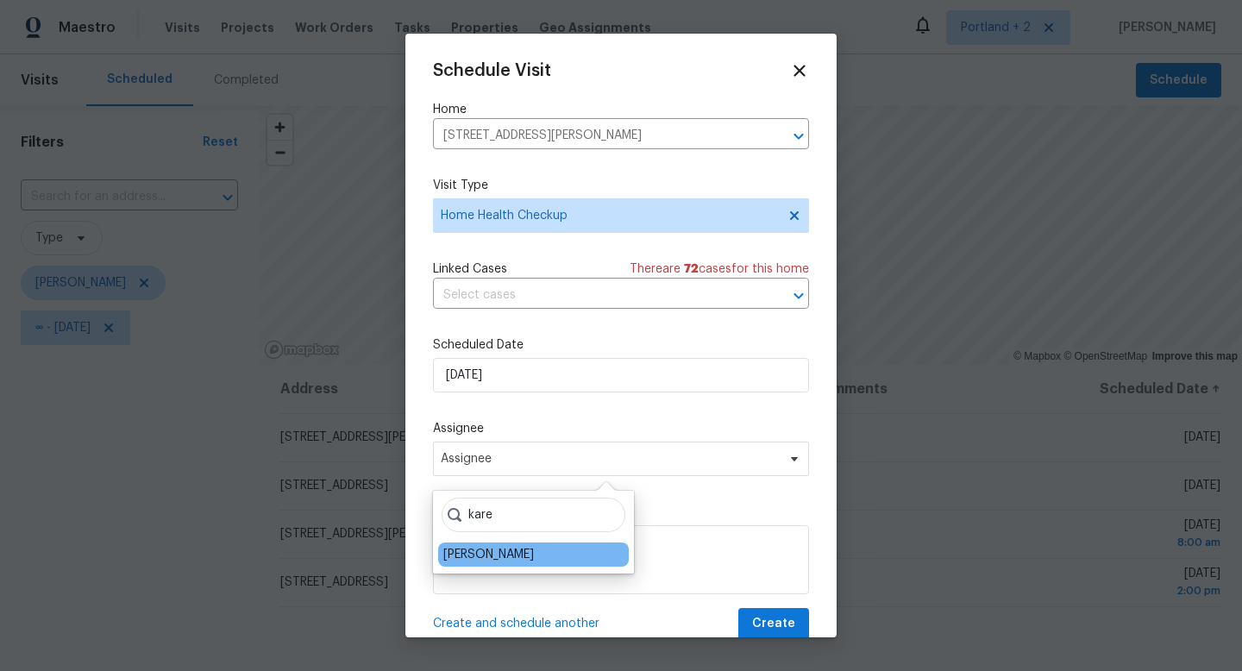
type input "kare"
click at [519, 561] on div "[PERSON_NAME]" at bounding box center [488, 554] width 91 height 17
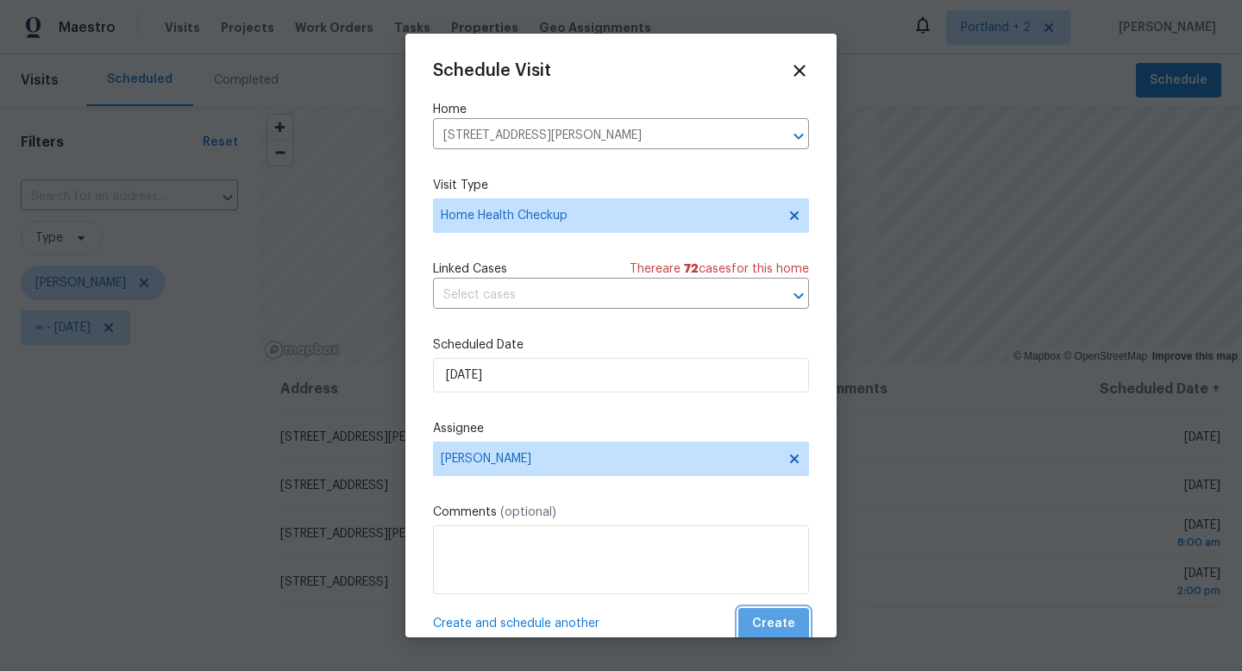
click at [786, 628] on span "Create" at bounding box center [773, 624] width 43 height 22
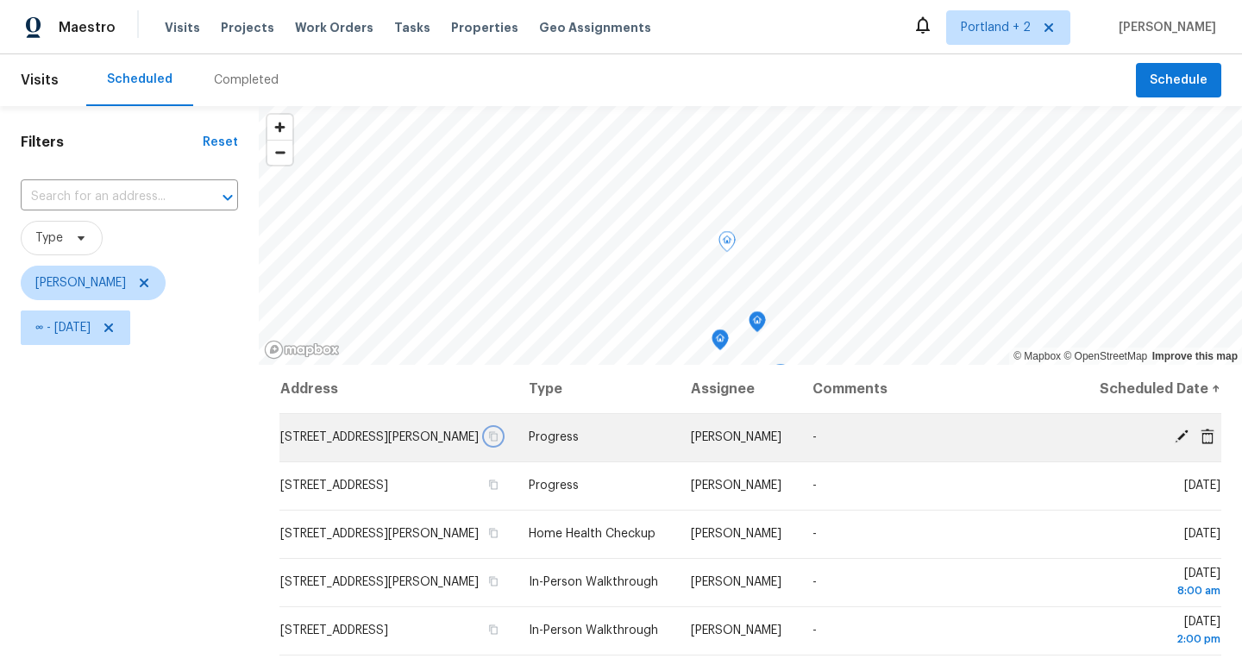
click at [498, 441] on icon "button" at bounding box center [493, 436] width 10 height 10
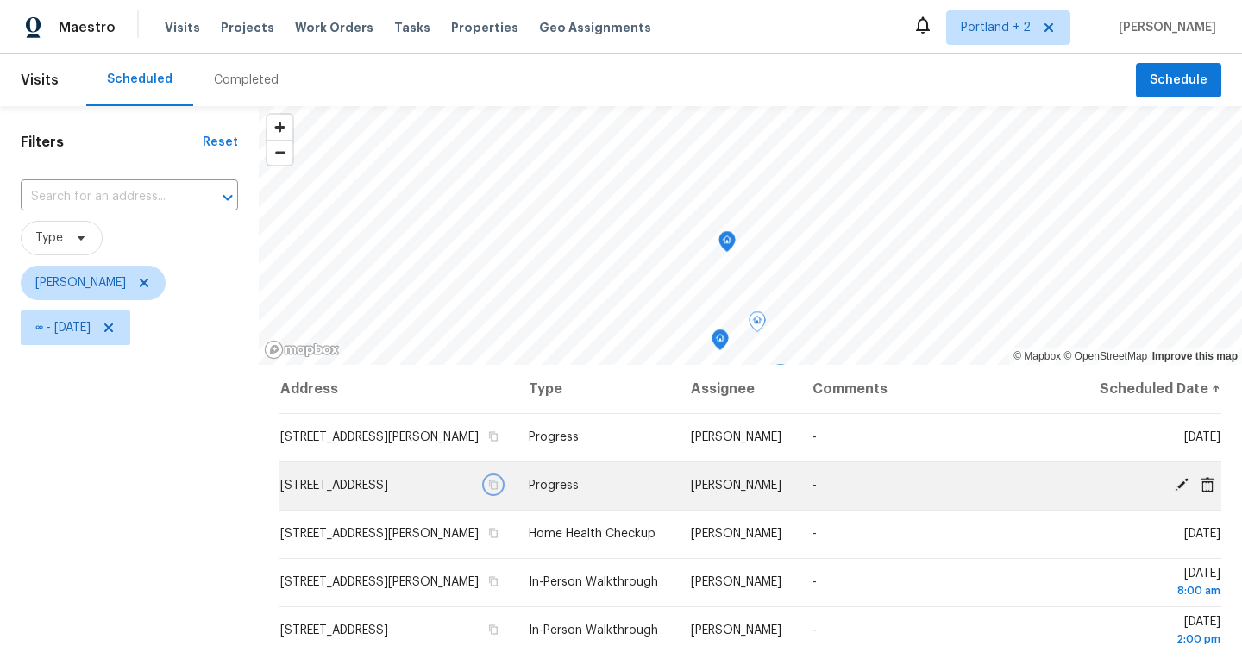
click at [498, 490] on icon "button" at bounding box center [493, 484] width 10 height 10
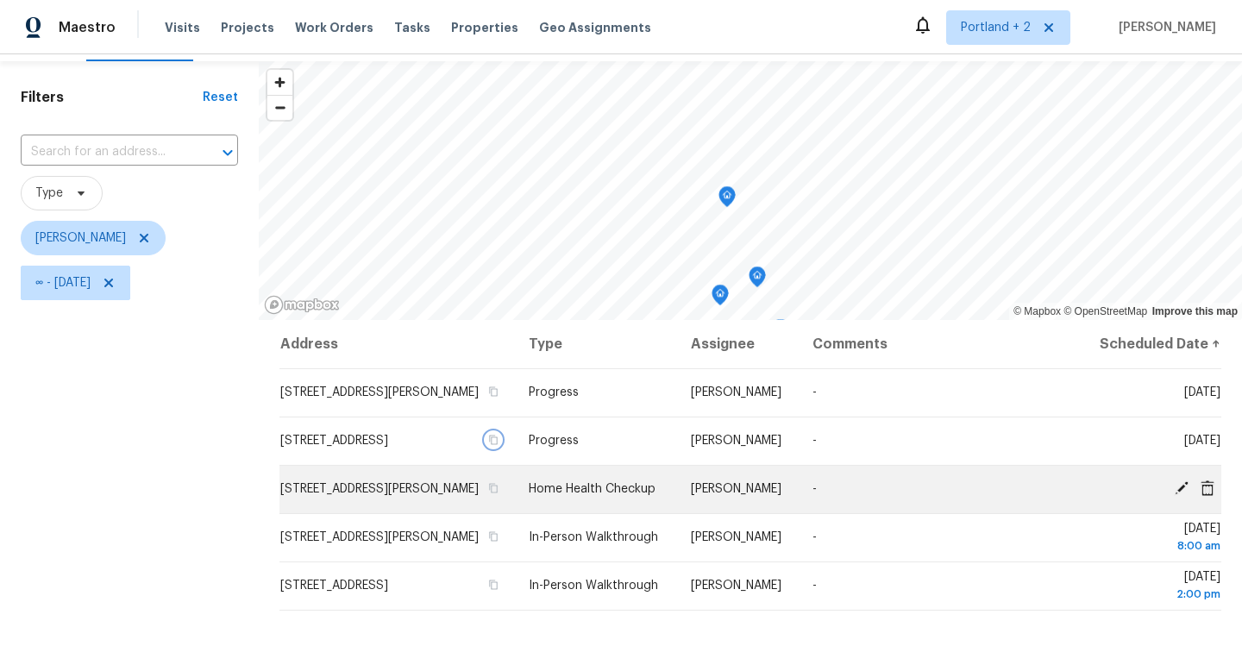
scroll to position [53, 0]
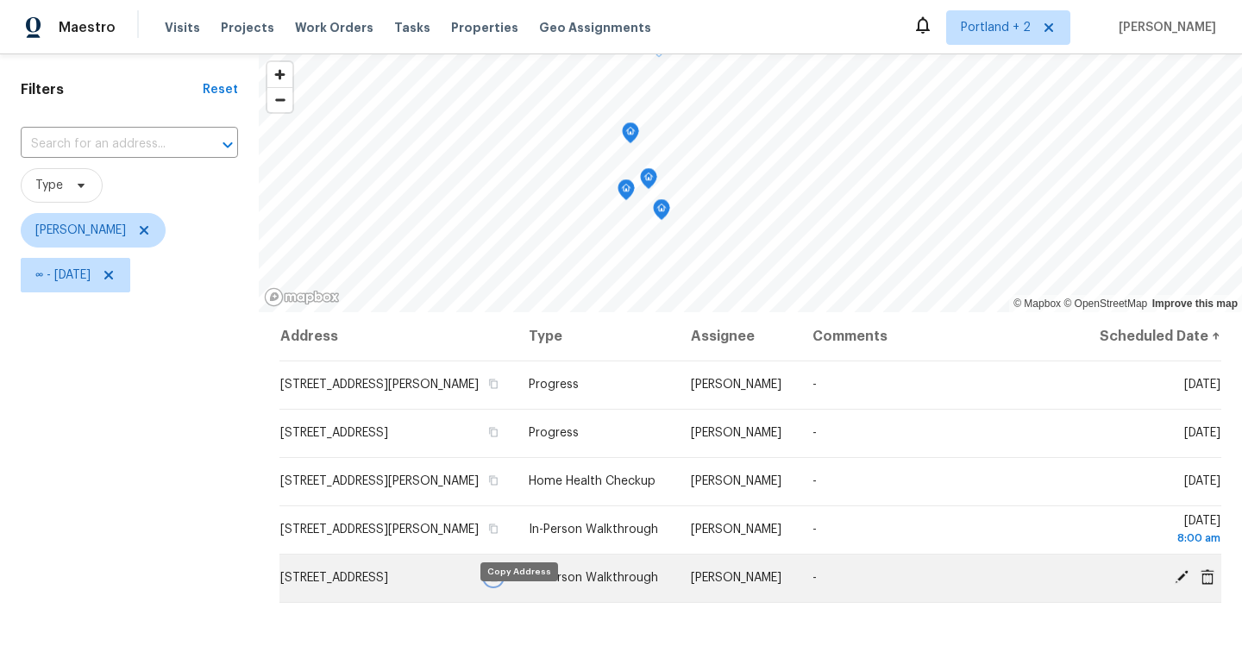
click at [498, 582] on icon "button" at bounding box center [494, 576] width 9 height 9
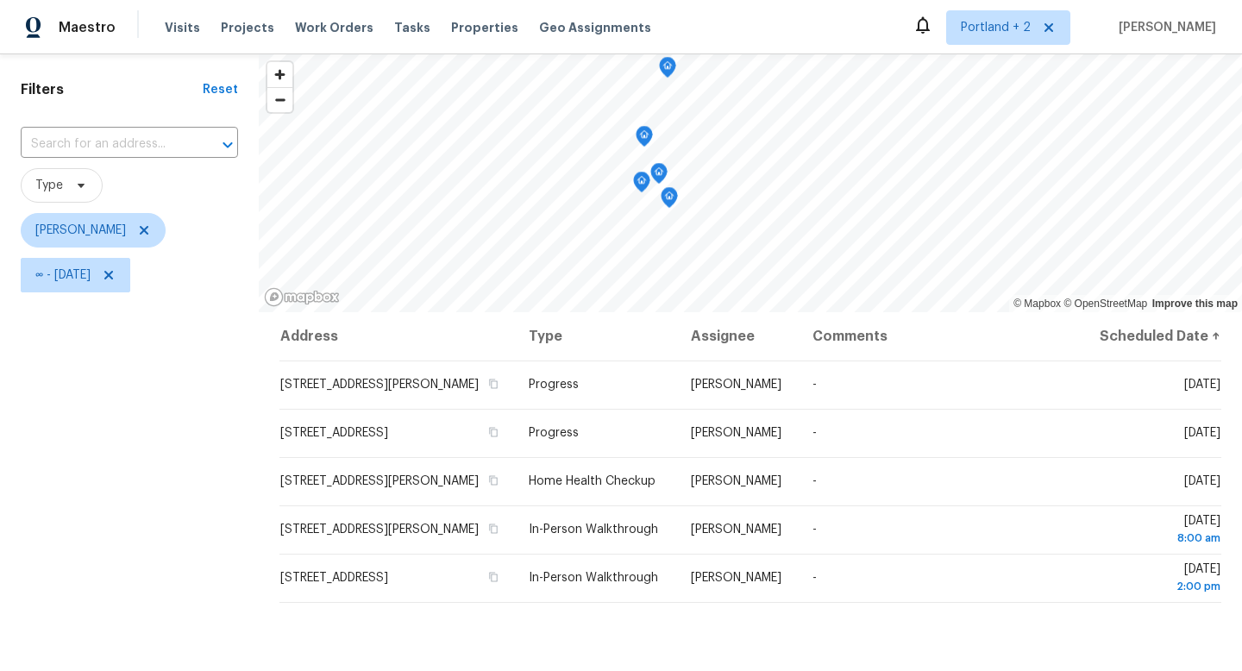
click at [124, 539] on div "Filters Reset ​ Type Karen Mattingley ∞ - Thu, Oct 02" at bounding box center [129, 450] width 259 height 795
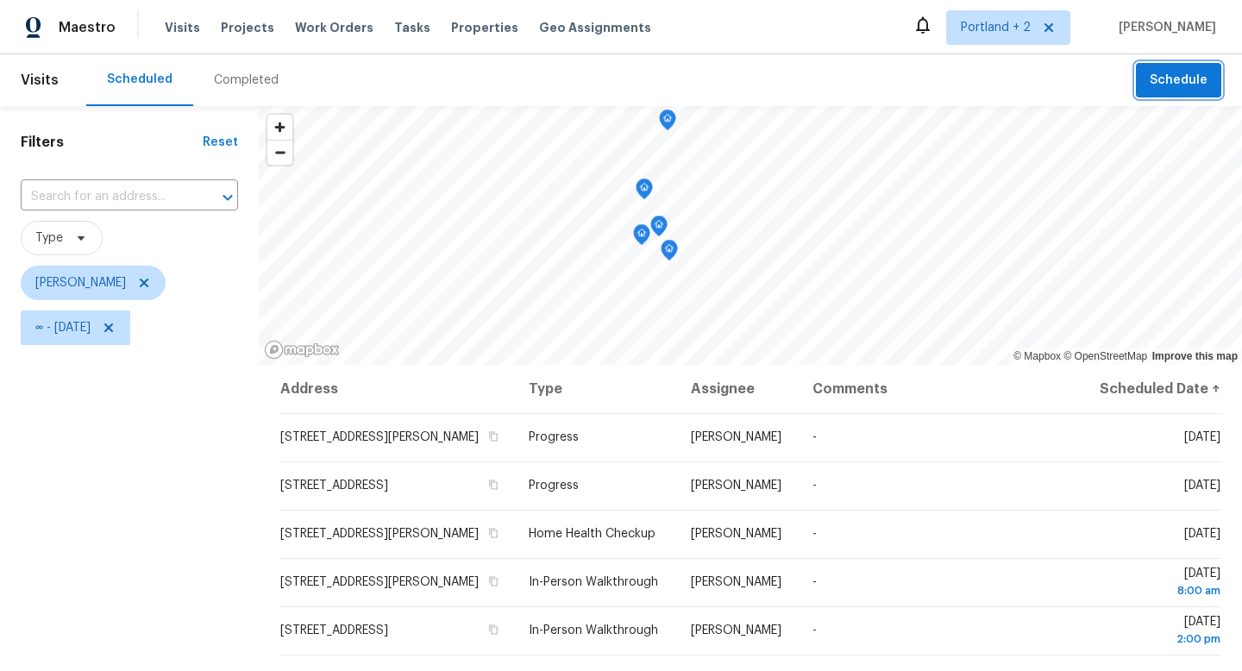
click at [1185, 74] on span "Schedule" at bounding box center [1178, 81] width 58 height 22
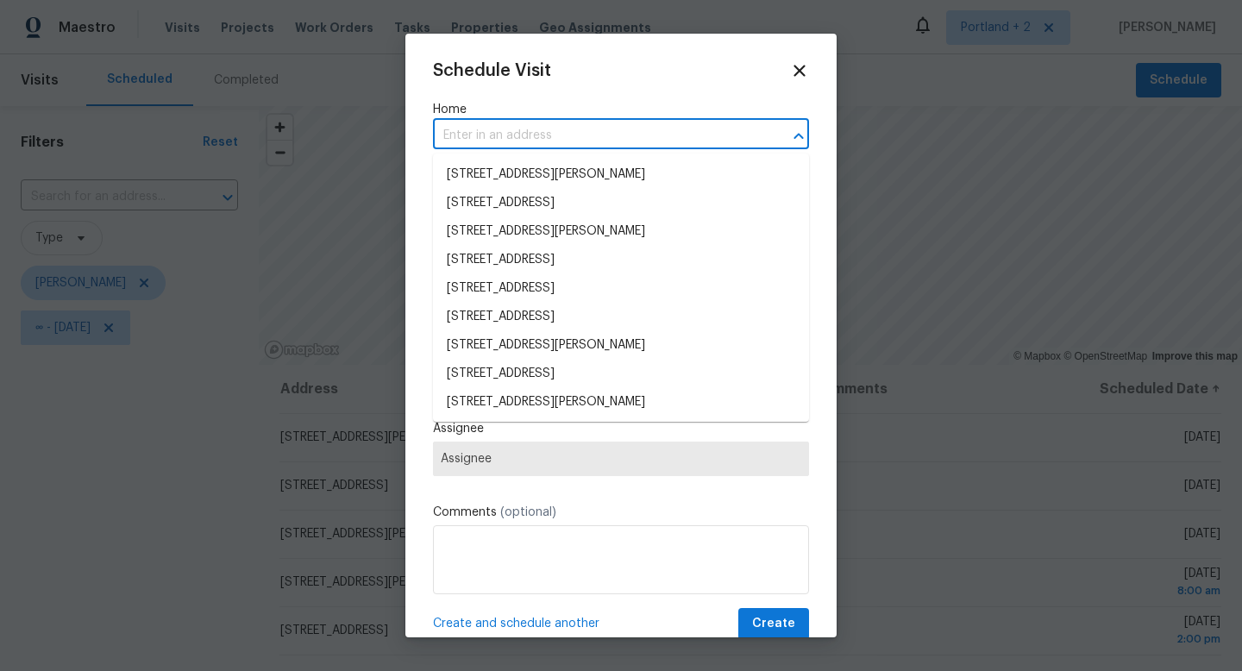
click at [463, 126] on input "text" at bounding box center [597, 135] width 328 height 27
paste input "12124 SE High Creek Rd Happy Valley OR 97086"
type input "12124 SE High Creek Rd Happy Valley OR 97086"
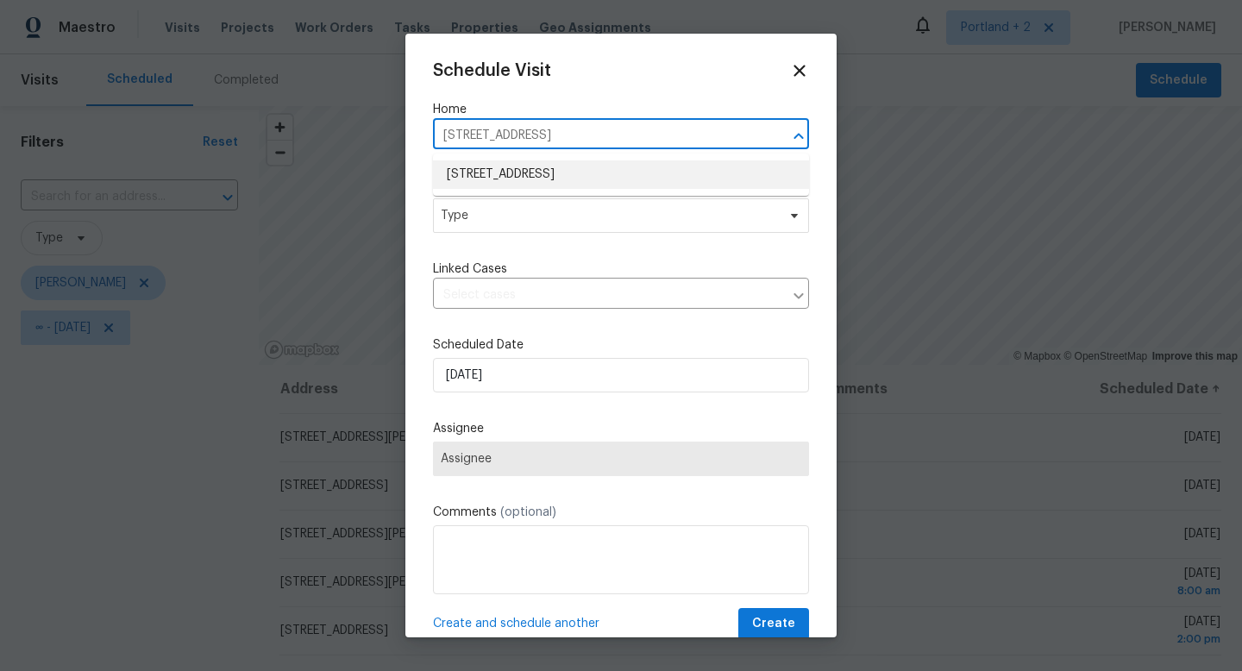
click at [491, 170] on li "12124 SE High Creek Rd, Happy Valley, OR 97086" at bounding box center [621, 174] width 376 height 28
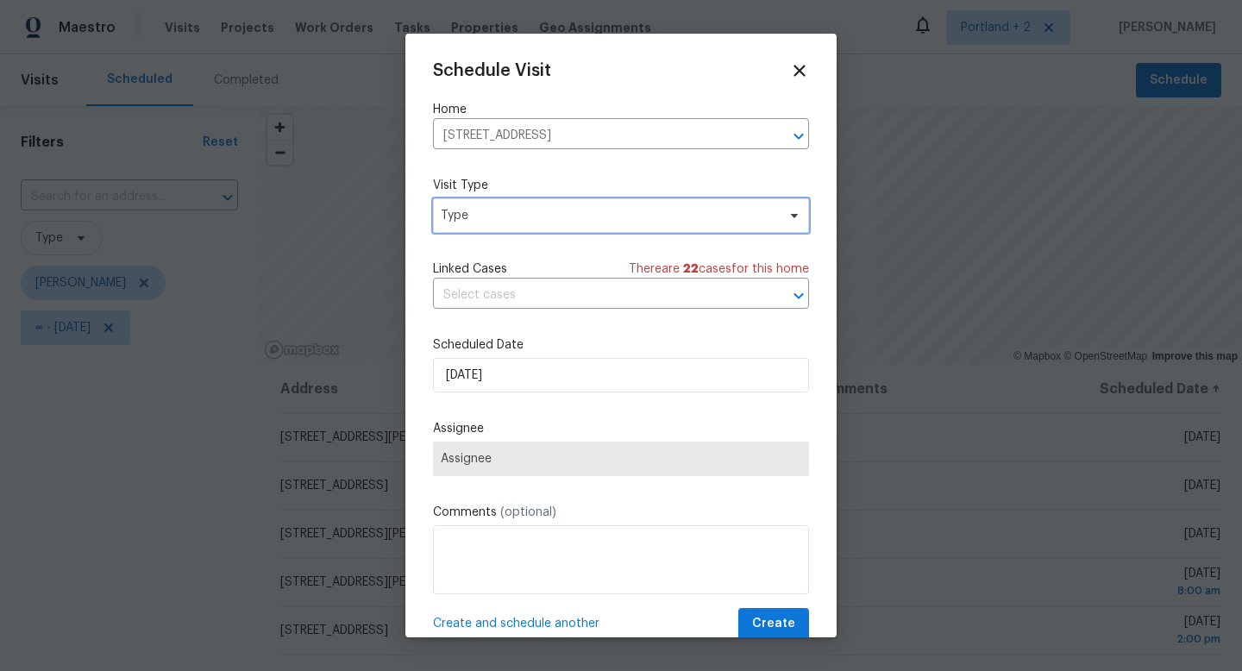
click at [499, 232] on span "Type" at bounding box center [621, 215] width 376 height 34
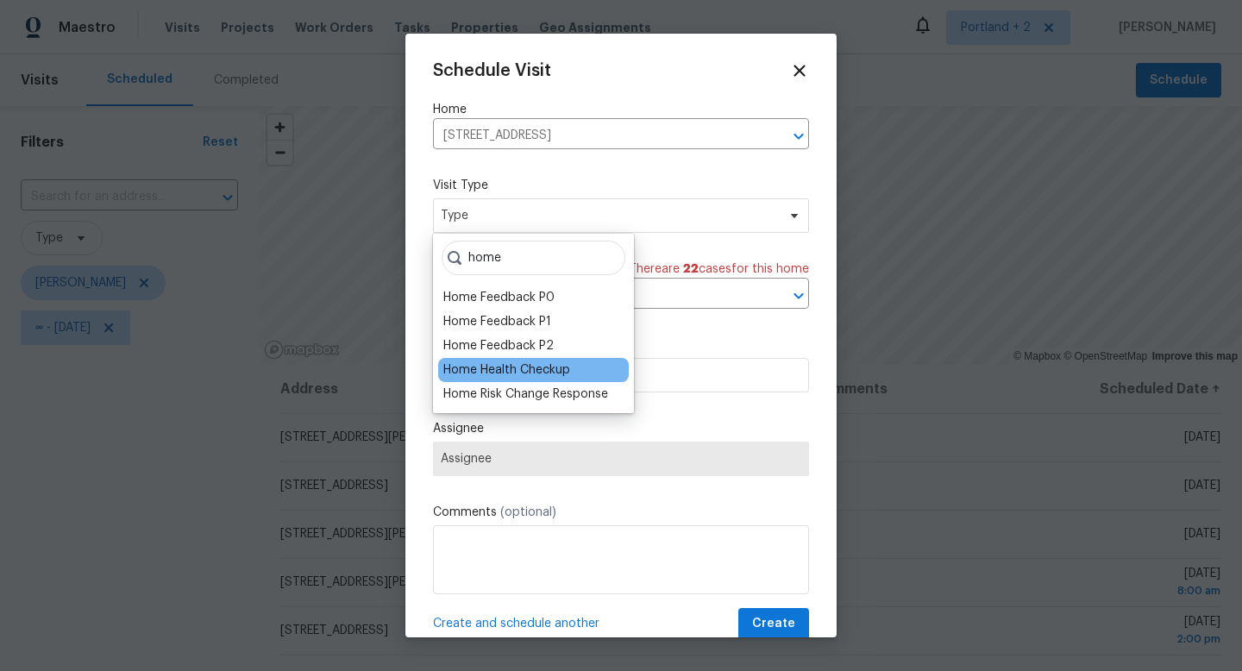
type input "home"
click at [537, 366] on div "Home Health Checkup" at bounding box center [506, 369] width 127 height 17
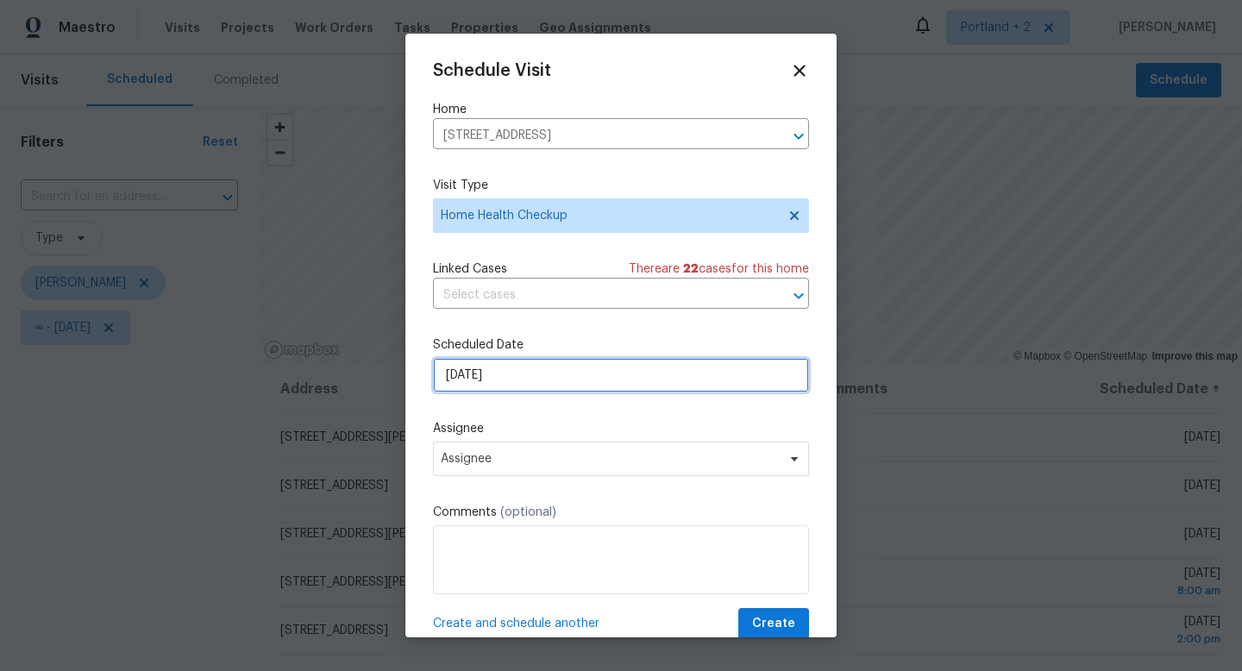
click at [537, 388] on input "10/2/2025" at bounding box center [621, 375] width 376 height 34
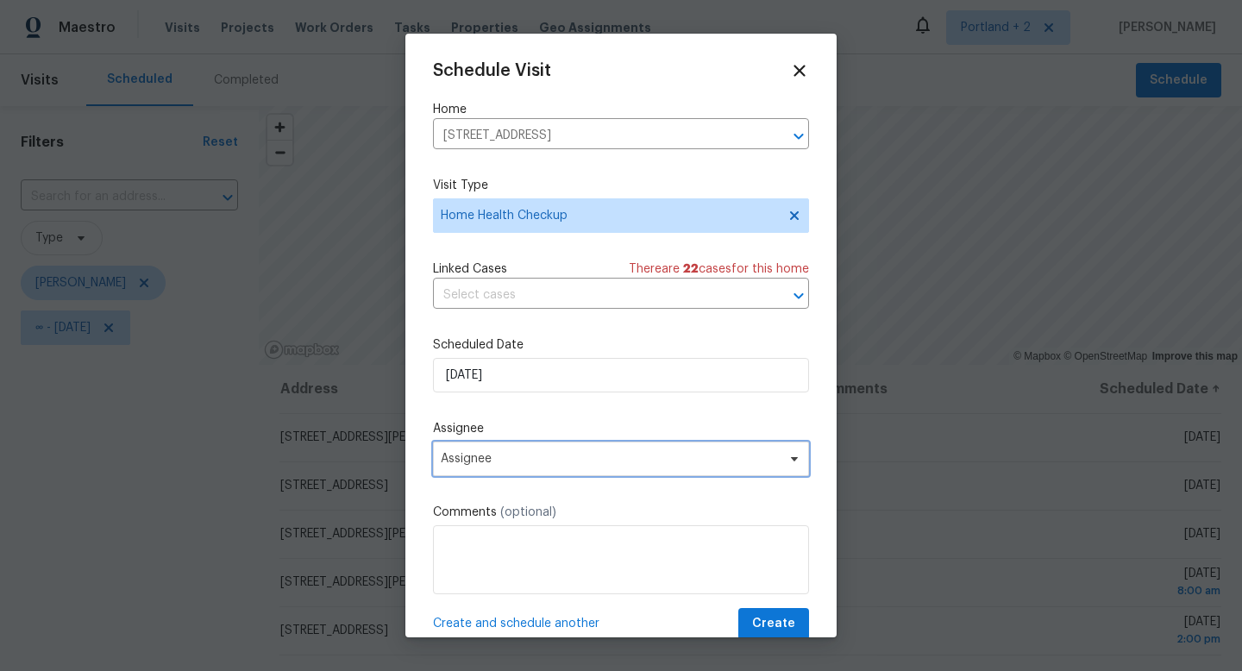
click at [517, 453] on span "Assignee" at bounding box center [610, 459] width 338 height 14
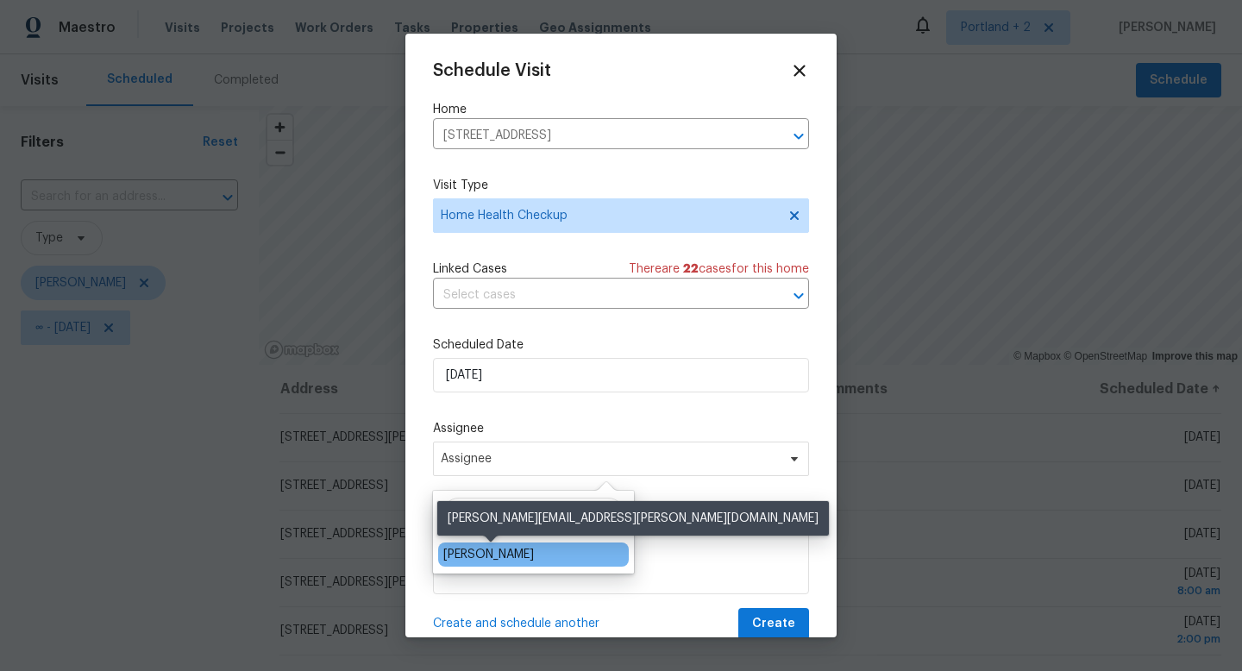
type input "kare"
click at [510, 558] on div "[PERSON_NAME]" at bounding box center [488, 554] width 91 height 17
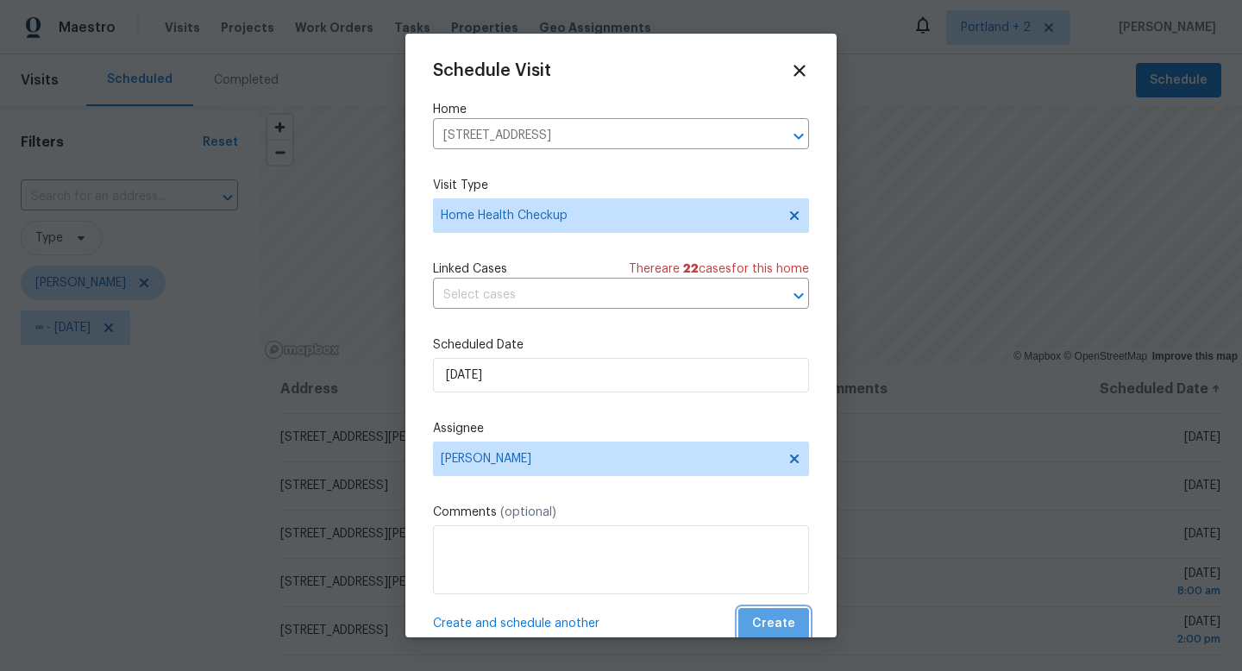
click at [787, 621] on span "Create" at bounding box center [773, 624] width 43 height 22
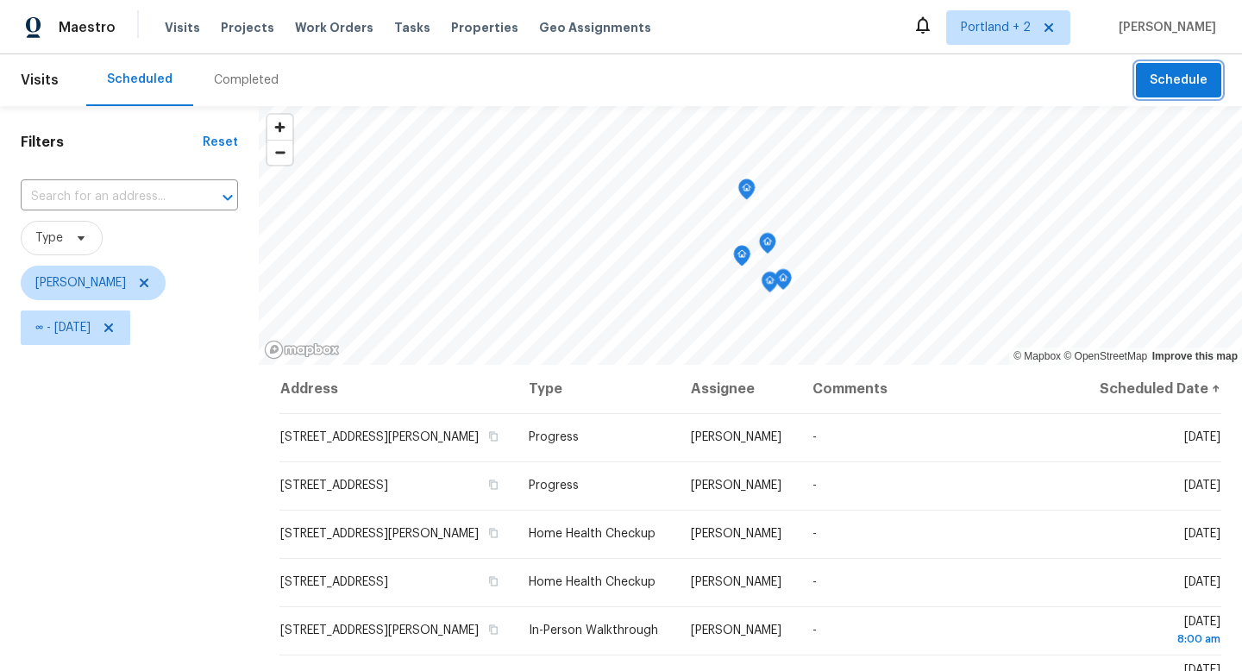
drag, startPoint x: 773, startPoint y: 299, endPoint x: 773, endPoint y: 245, distance: 54.3
click at [773, 245] on div "Map marker" at bounding box center [767, 245] width 17 height 27
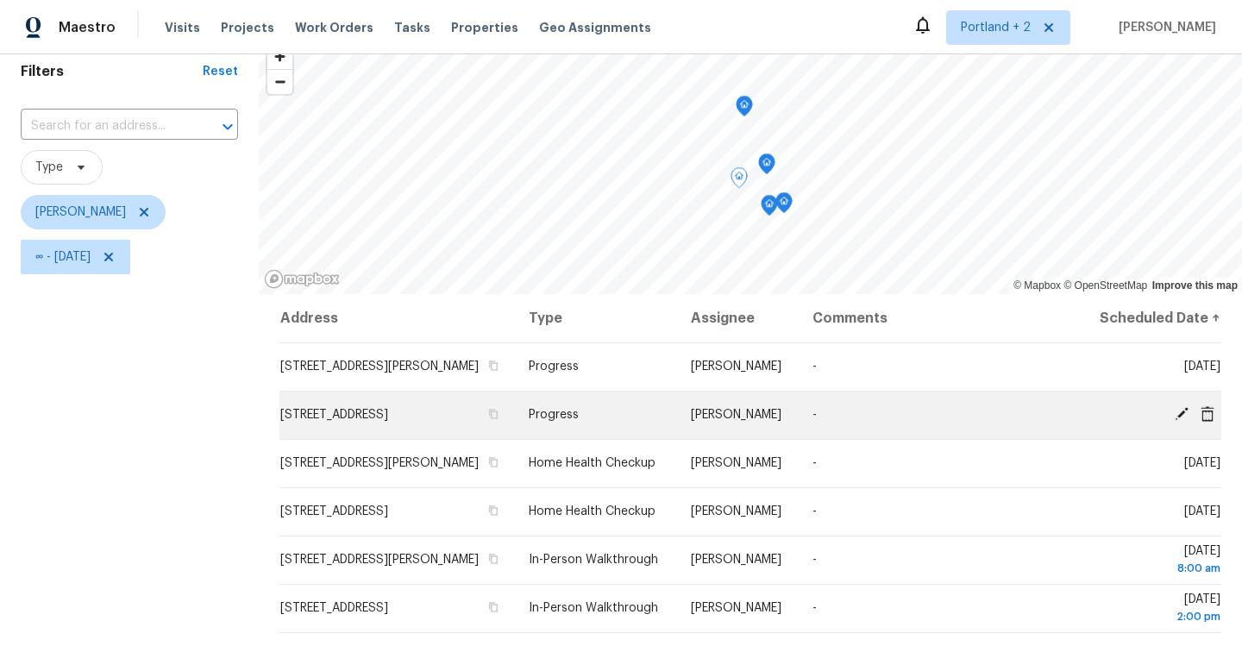
scroll to position [60, 0]
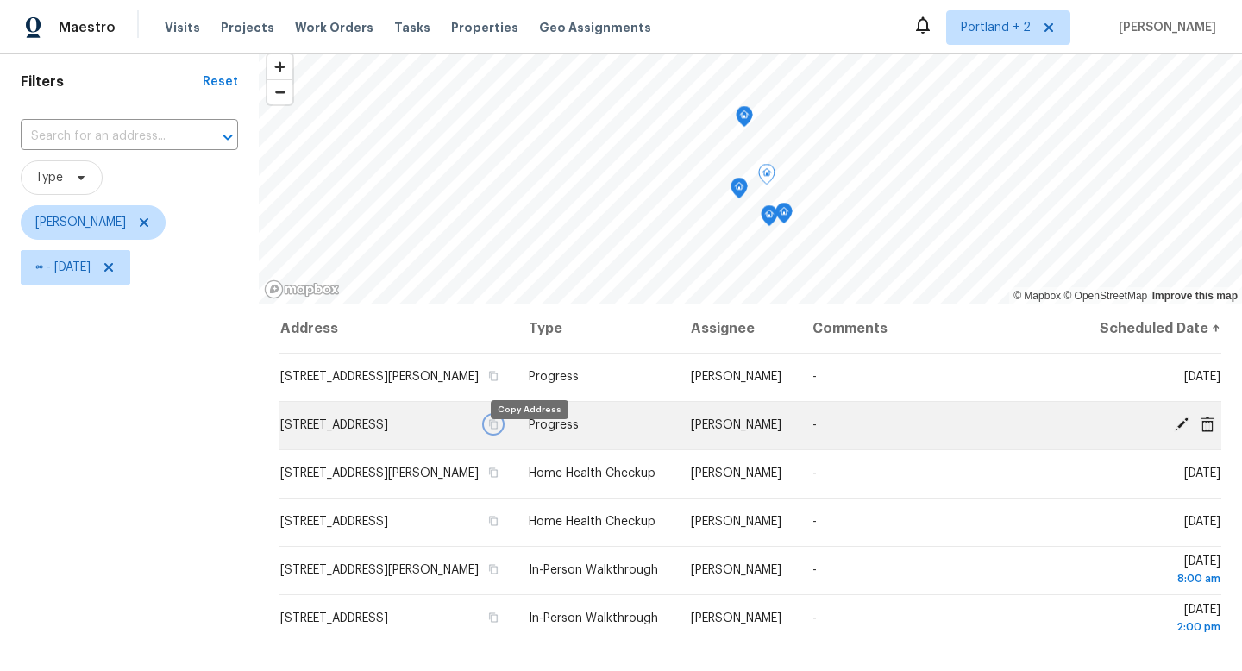
click at [498, 429] on icon "button" at bounding box center [493, 424] width 10 height 10
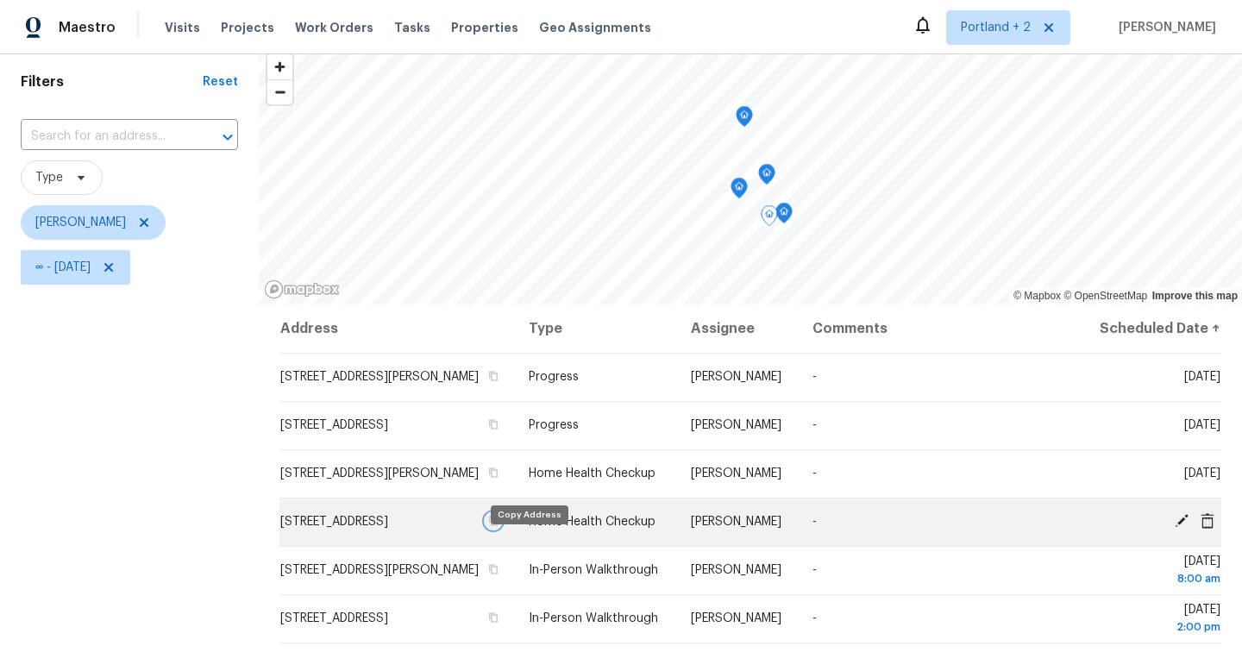
click at [498, 526] on icon "button" at bounding box center [493, 521] width 10 height 10
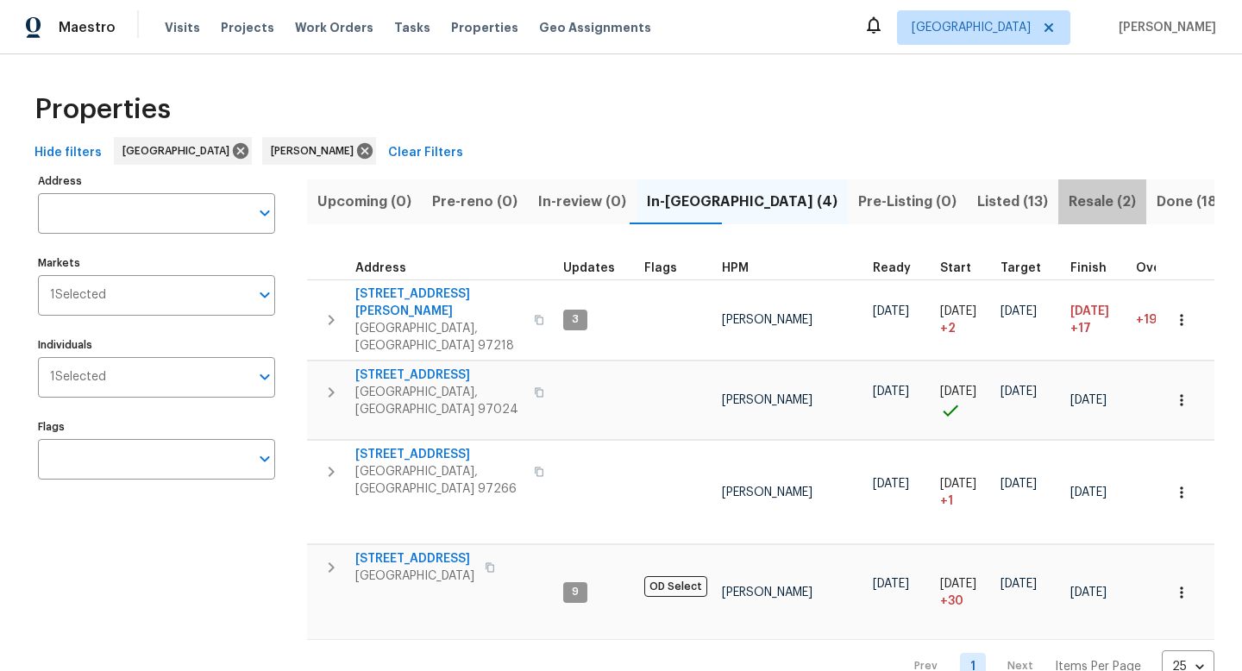
click at [1068, 202] on span "Resale (2)" at bounding box center [1101, 202] width 67 height 24
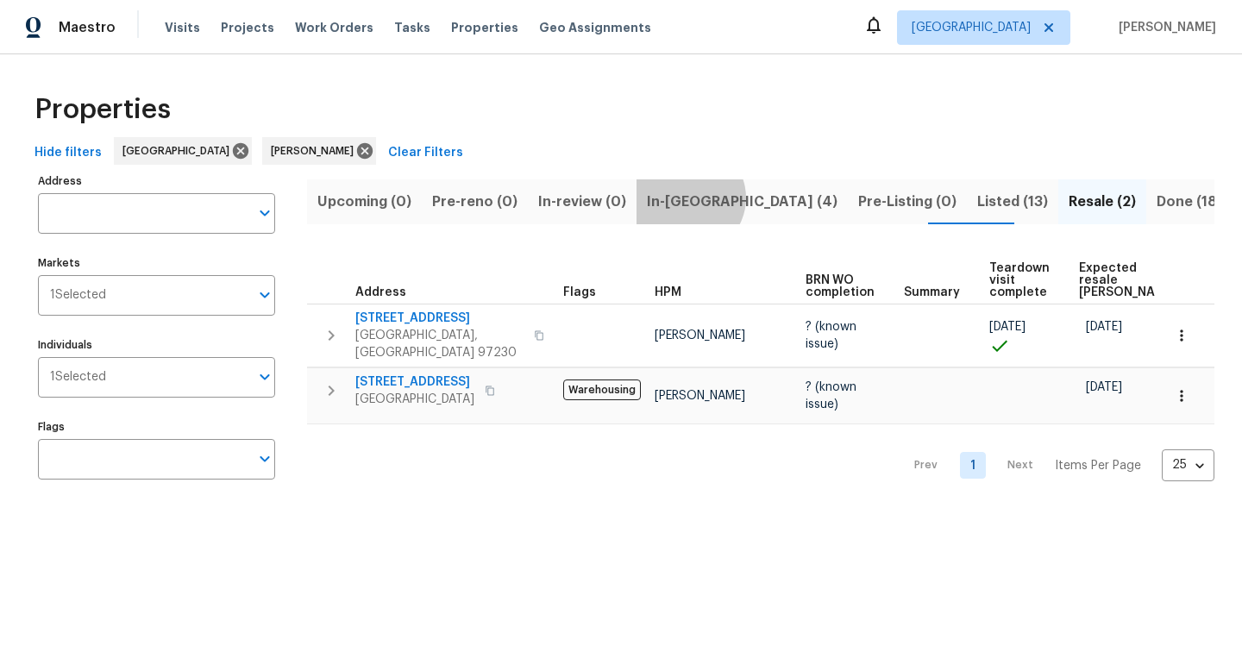
click at [680, 197] on span "In-reno (4)" at bounding box center [742, 202] width 191 height 24
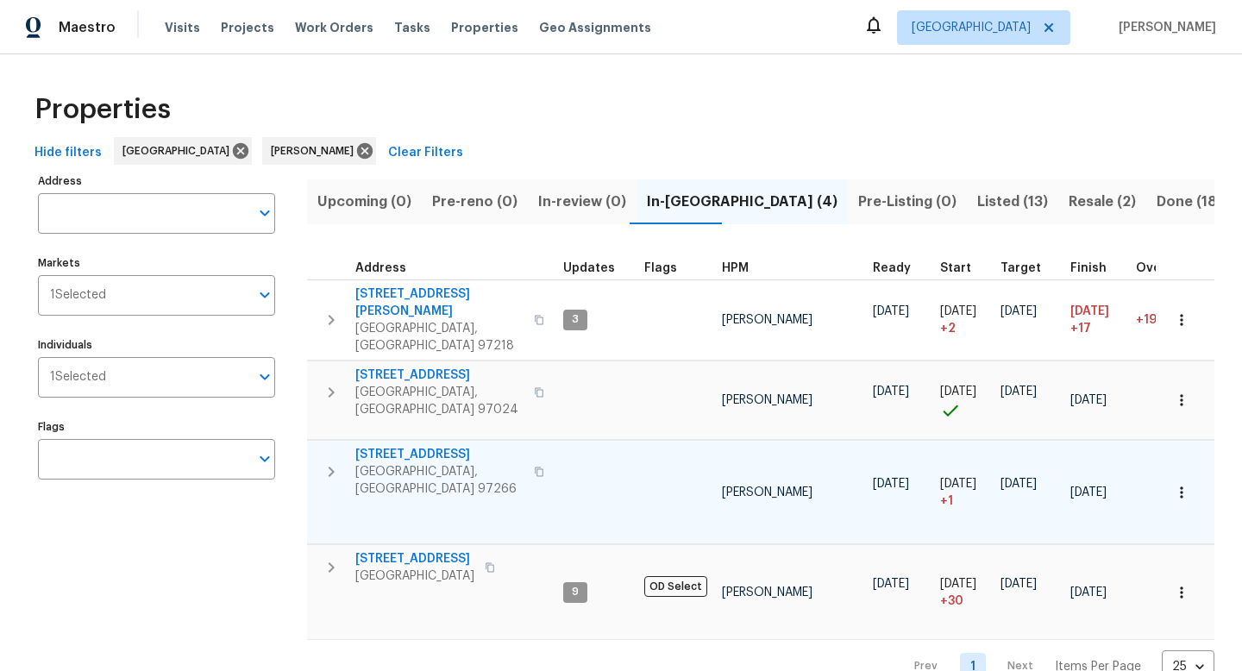
click at [534, 466] on icon "button" at bounding box center [539, 471] width 10 height 10
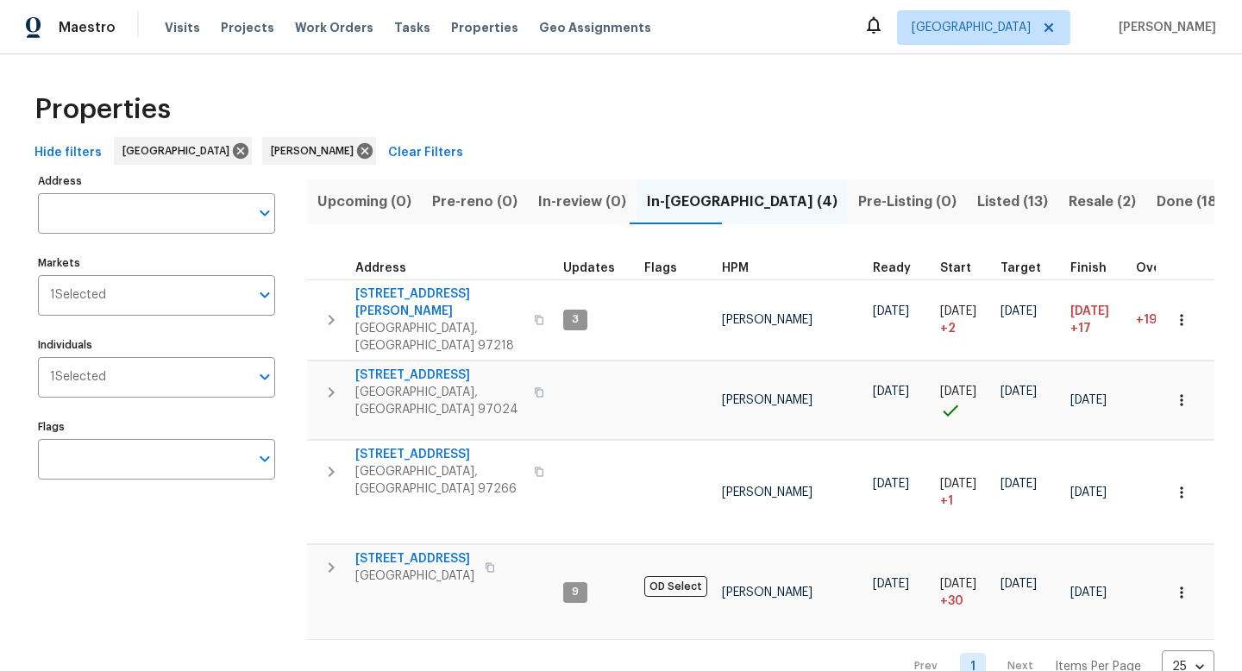
click at [977, 195] on span "Listed (13)" at bounding box center [1012, 202] width 71 height 24
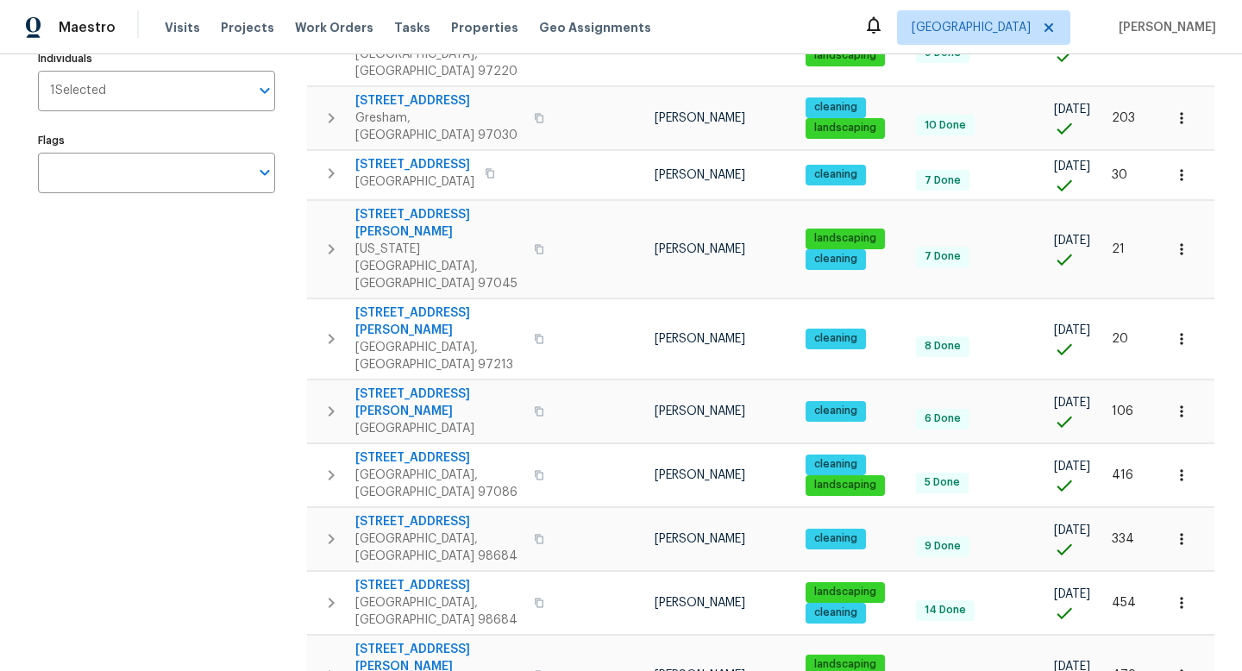
scroll to position [280, 0]
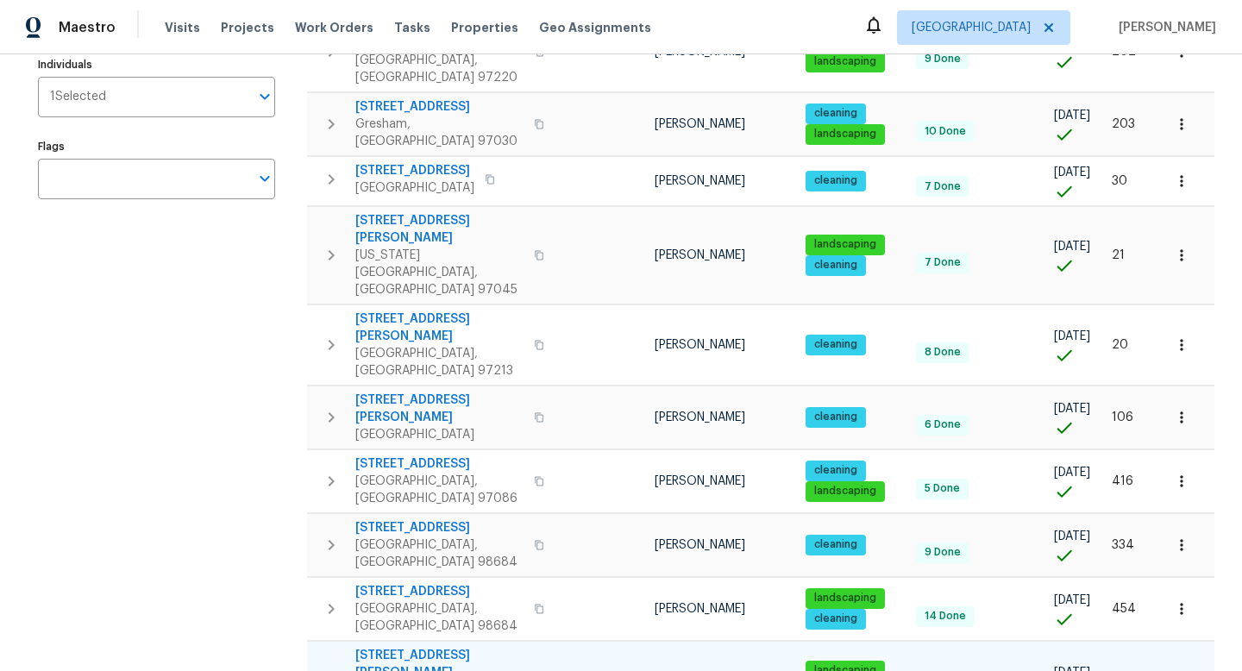
click at [534, 670] on icon "button" at bounding box center [539, 681] width 10 height 10
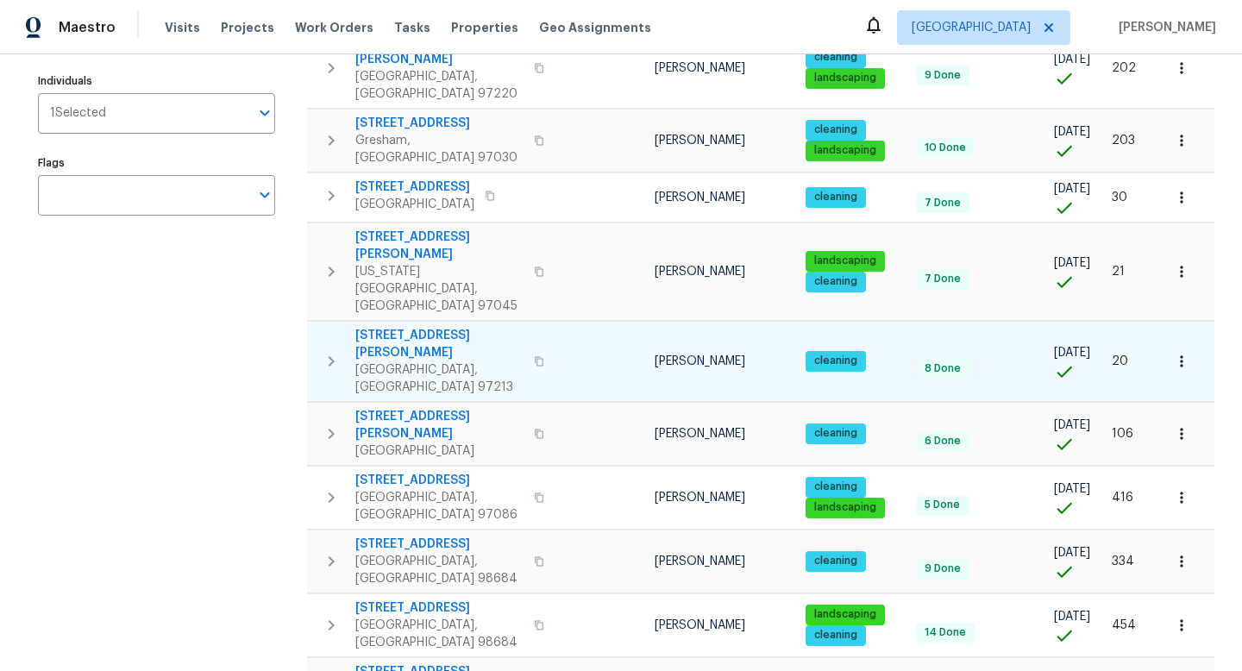
scroll to position [257, 0]
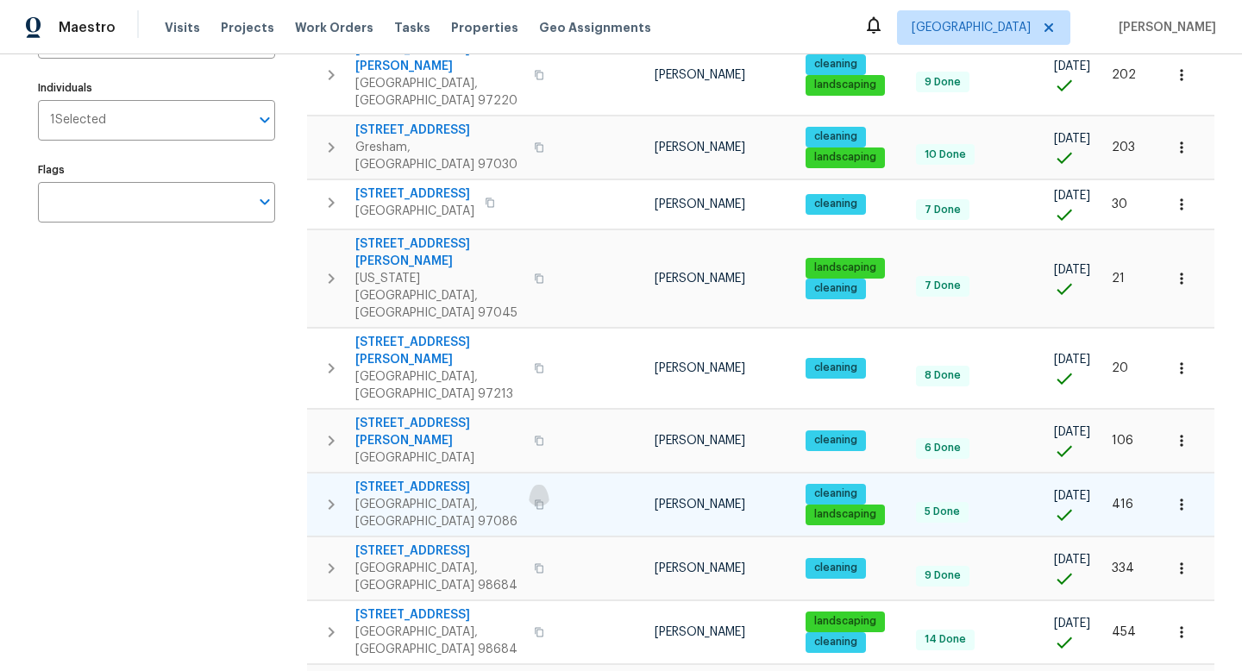
click at [534, 499] on icon "button" at bounding box center [539, 504] width 10 height 10
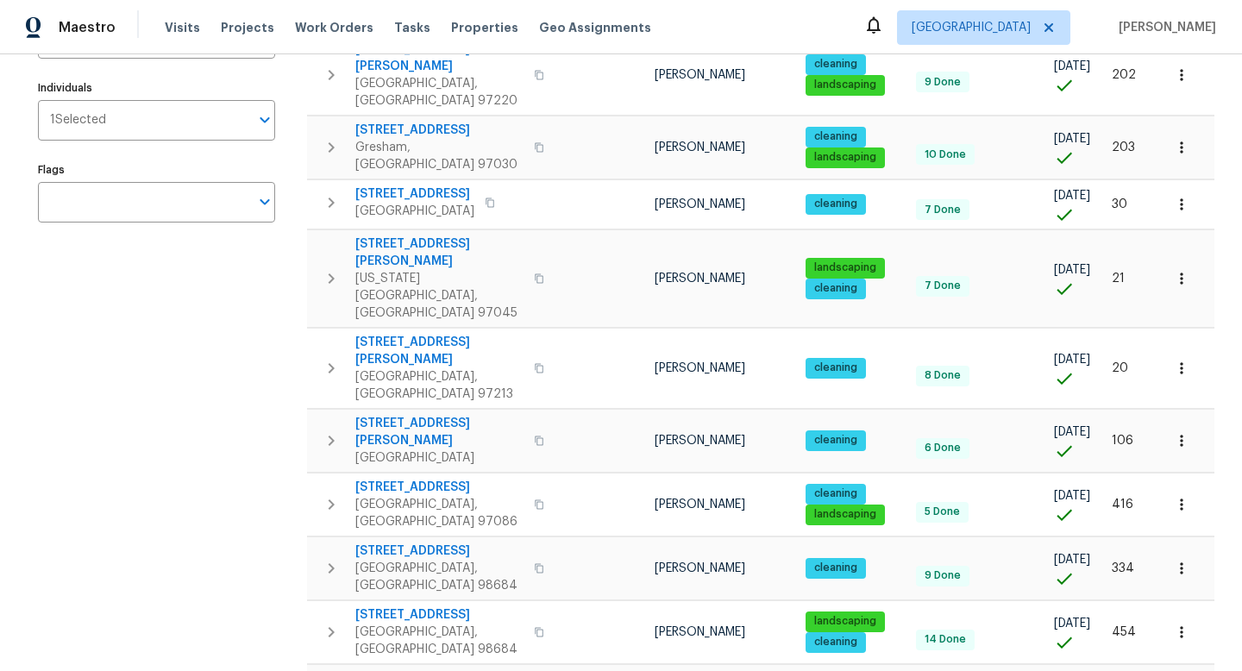
drag, startPoint x: 247, startPoint y: 384, endPoint x: 266, endPoint y: 167, distance: 217.3
click at [247, 342] on div "Address Address Markets 1 Selected Markets Individuals 1 Selected Individuals F…" at bounding box center [167, 447] width 259 height 1071
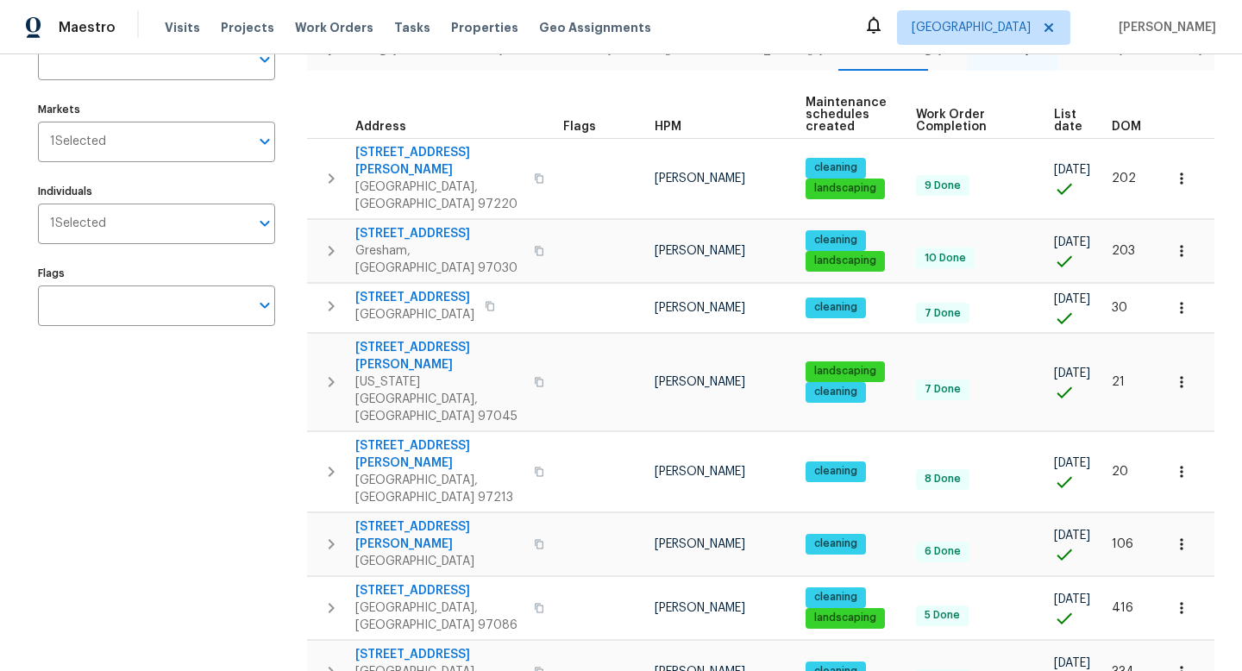
scroll to position [0, 0]
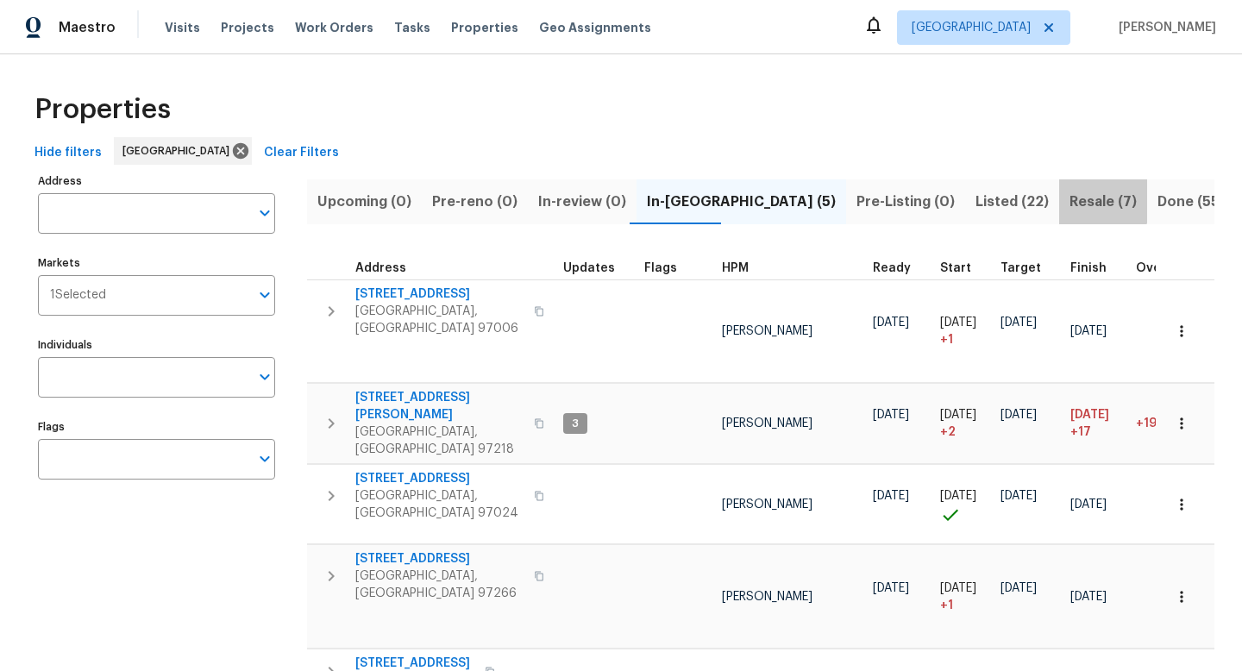
click at [1069, 199] on span "Resale (7)" at bounding box center [1102, 202] width 67 height 24
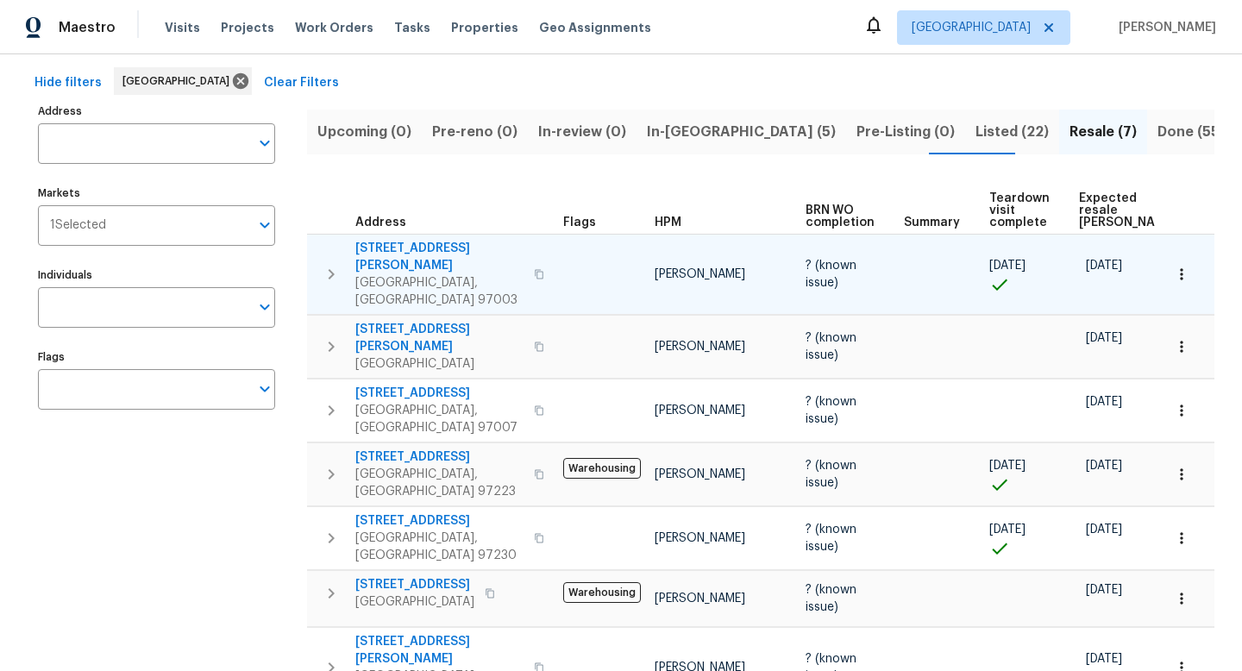
scroll to position [64, 0]
